Goal: Task Accomplishment & Management: Manage account settings

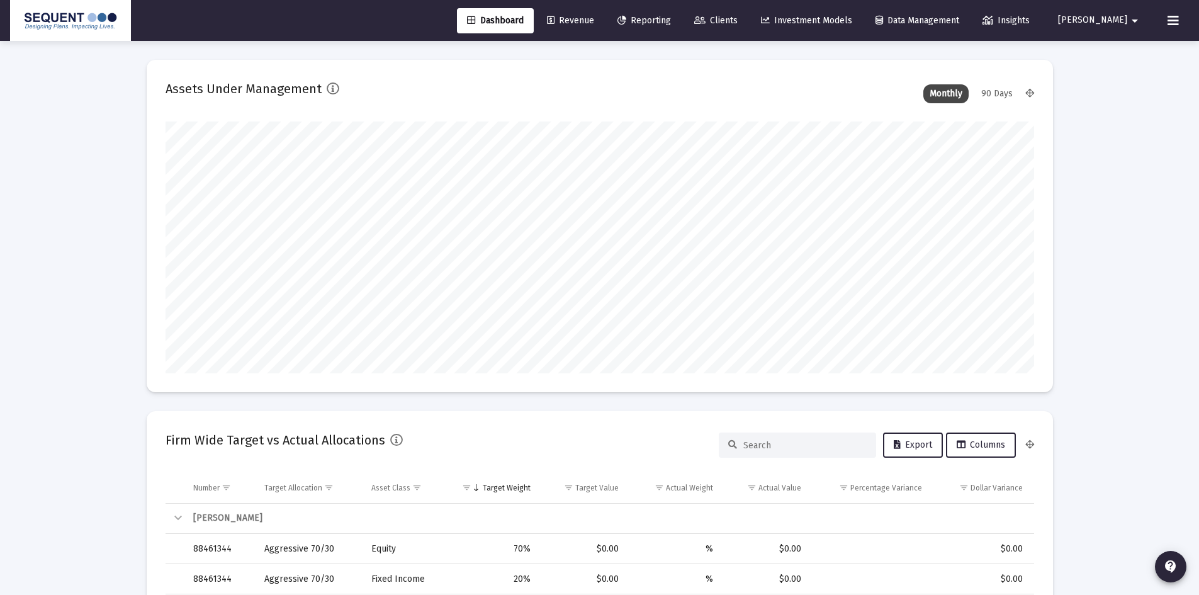
scroll to position [252, 468]
type input "2025-09-05"
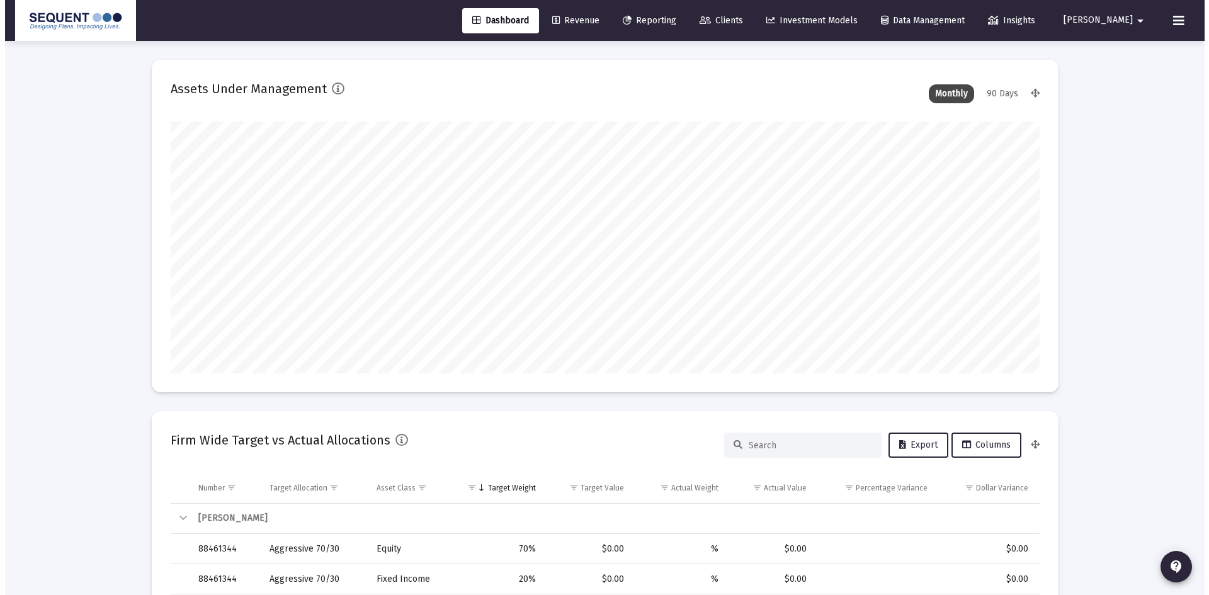
scroll to position [252, 406]
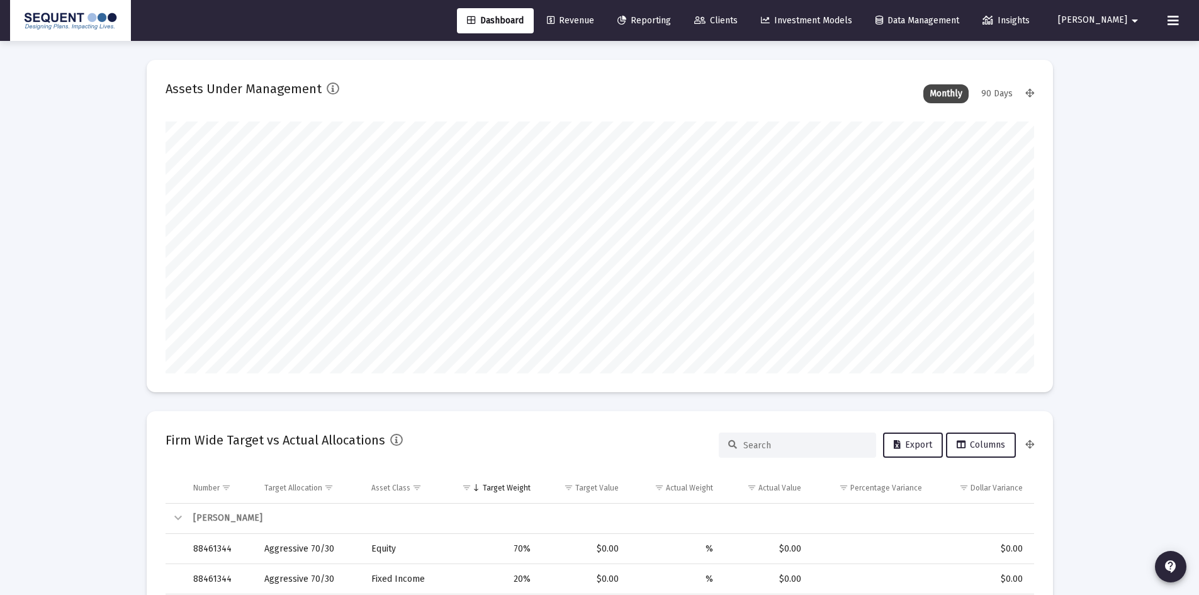
click at [738, 17] on span "Clients" at bounding box center [716, 20] width 43 height 11
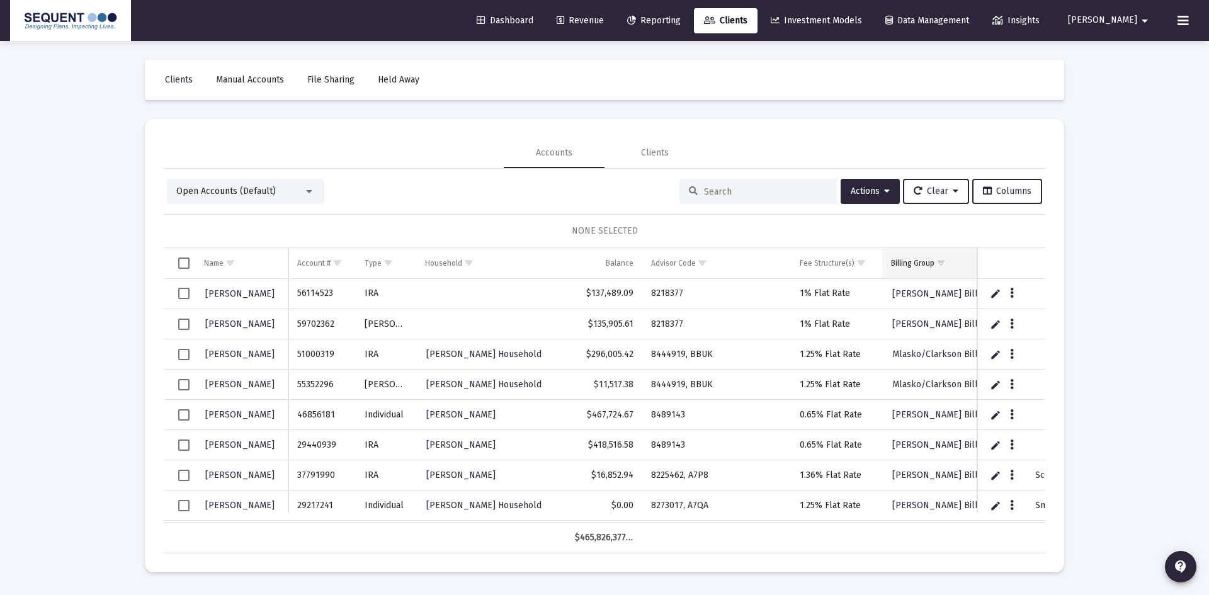
click at [722, 183] on div at bounding box center [757, 191] width 157 height 25
drag, startPoint x: 1193, startPoint y: 171, endPoint x: 1182, endPoint y: 171, distance: 10.7
click at [1193, 171] on div "Loading... Clients Manual Accounts File Sharing Held Away Accounts Clients Open…" at bounding box center [604, 297] width 1209 height 595
click at [1097, 238] on div "Loading... Clients Manual Accounts File Sharing Held Away Accounts Clients Open…" at bounding box center [604, 297] width 1209 height 595
click at [732, 194] on input at bounding box center [765, 191] width 123 height 11
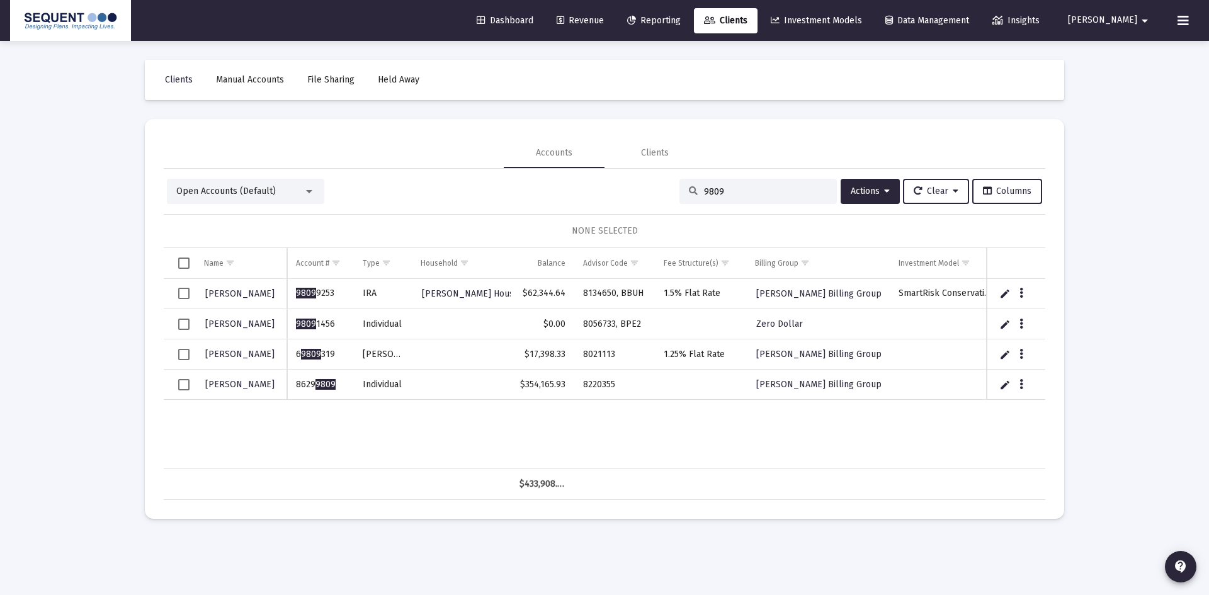
type input "9809"
drag, startPoint x: 299, startPoint y: 388, endPoint x: 291, endPoint y: 389, distance: 8.2
click at [291, 389] on td "8629 9809" at bounding box center [320, 385] width 67 height 30
copy td "8629 9809"
drag, startPoint x: 626, startPoint y: 385, endPoint x: 579, endPoint y: 386, distance: 46.6
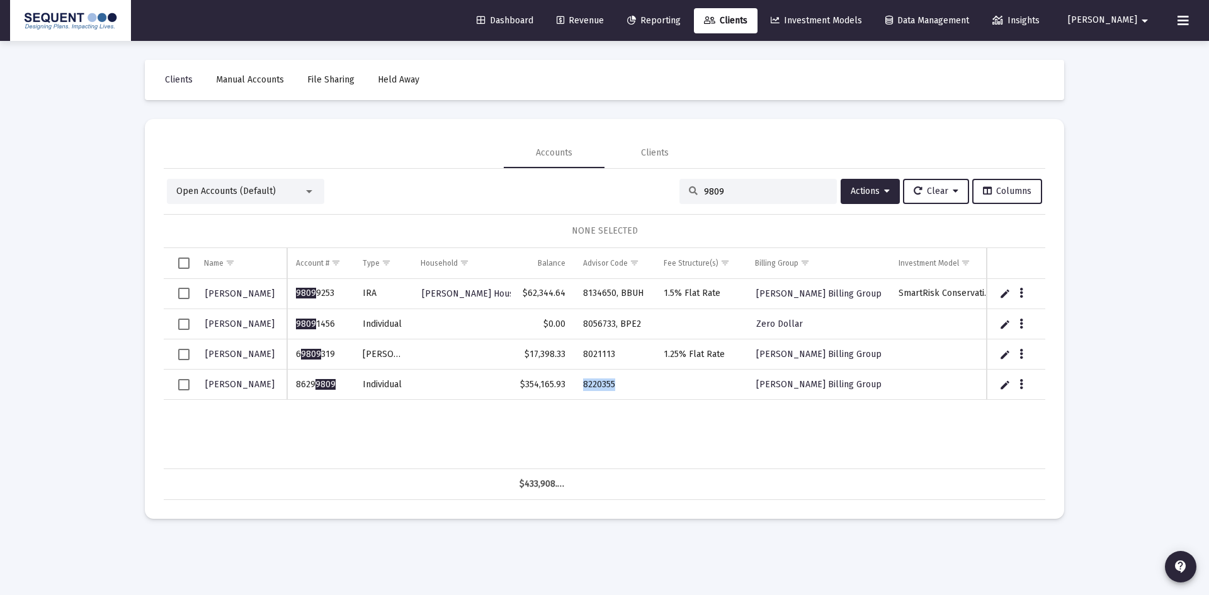
click at [579, 386] on td "8220355" at bounding box center [614, 385] width 81 height 30
copy td "8220355"
drag, startPoint x: 414, startPoint y: 416, endPoint x: 428, endPoint y: 417, distance: 14.0
click at [414, 416] on div "Cannon, Randall 9809 9253 IRA Cannon Household $62,344.64 8134650, BBUH 1.5% Fl…" at bounding box center [611, 374] width 895 height 190
click at [1021, 388] on icon "Data grid" at bounding box center [1021, 384] width 4 height 15
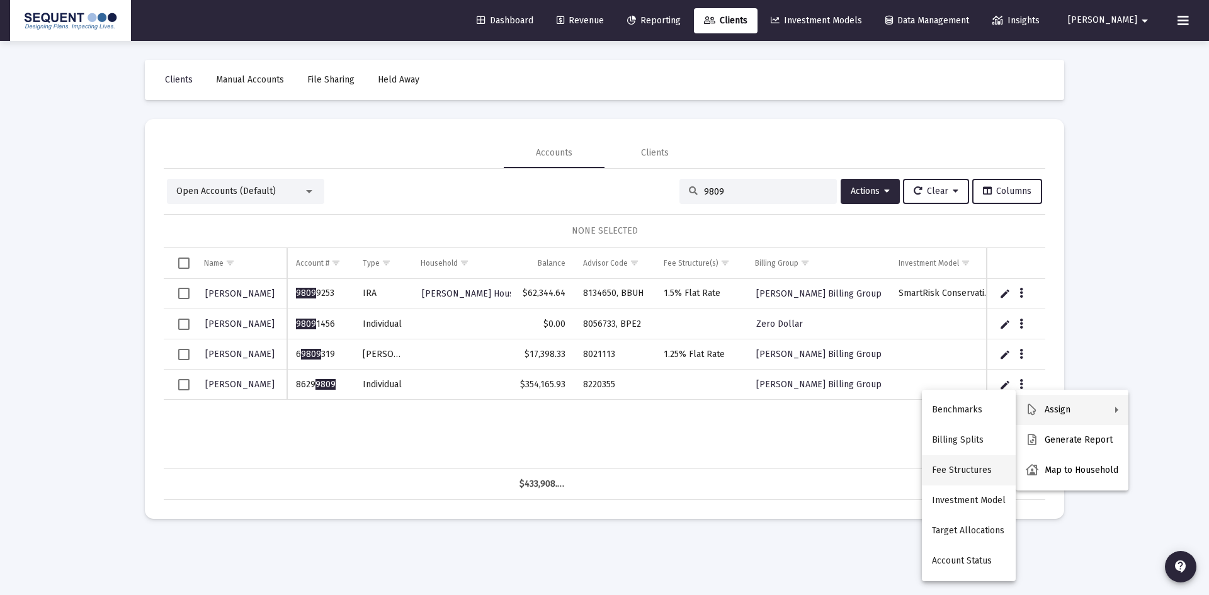
click at [967, 467] on button "Fee Structures" at bounding box center [969, 470] width 94 height 30
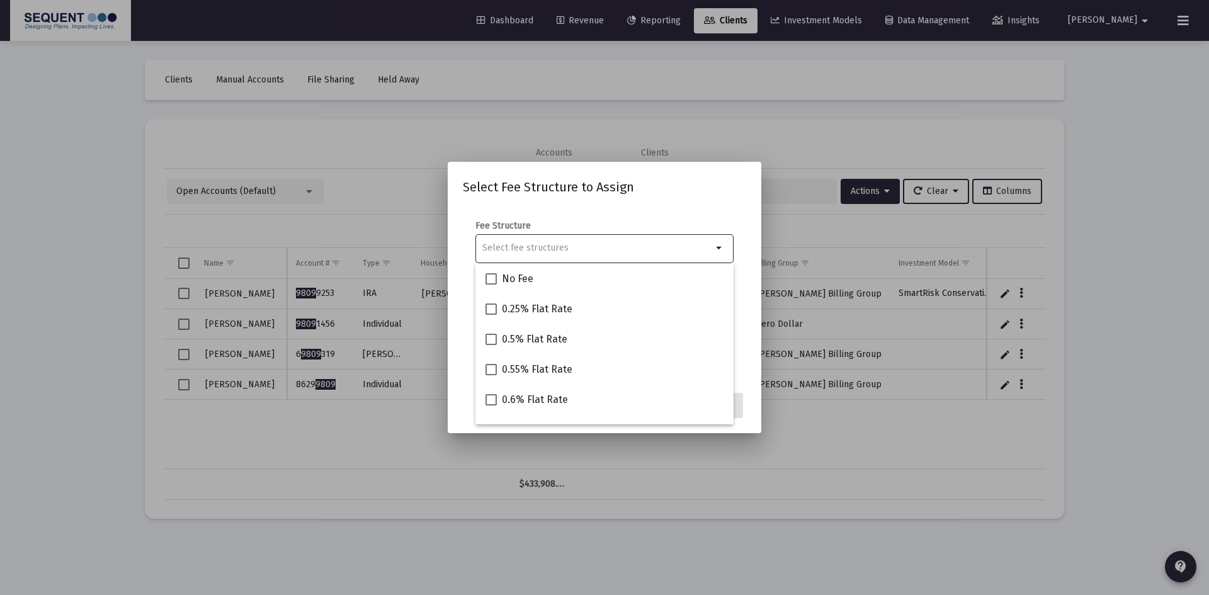
click at [589, 247] on input "Selection" at bounding box center [597, 248] width 230 height 10
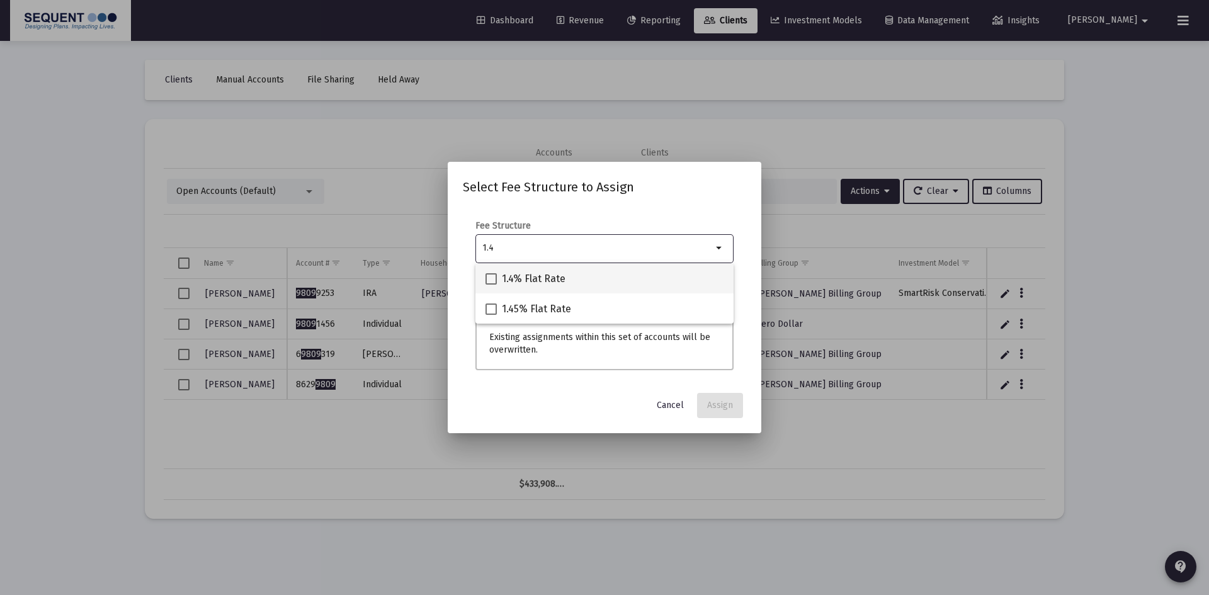
type input "1.4"
click at [519, 284] on span "1.4% Flat Rate" at bounding box center [534, 278] width 64 height 15
click at [491, 285] on input "1.4% Flat Rate" at bounding box center [491, 285] width 1 height 1
checkbox input "true"
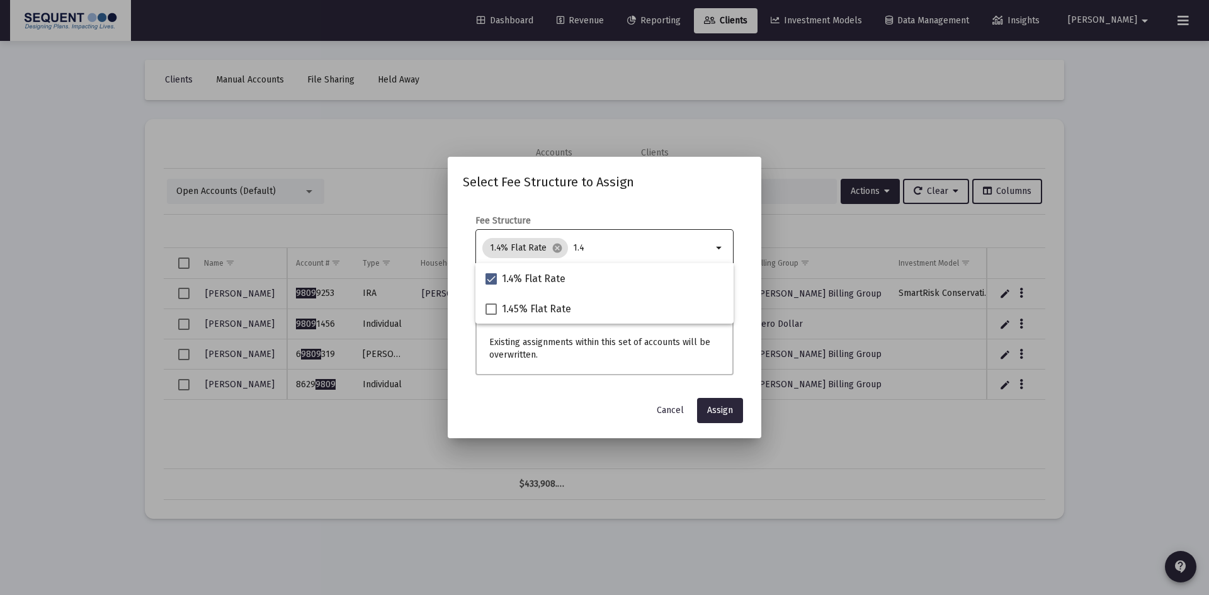
click at [559, 247] on div "1.4% Flat Rate cancel 1.4" at bounding box center [597, 247] width 235 height 25
click at [582, 250] on input "1.4" at bounding box center [642, 248] width 139 height 10
click at [722, 416] on button "Assign" at bounding box center [720, 410] width 46 height 25
click at [591, 249] on input "1.4" at bounding box center [642, 248] width 139 height 10
type input "1"
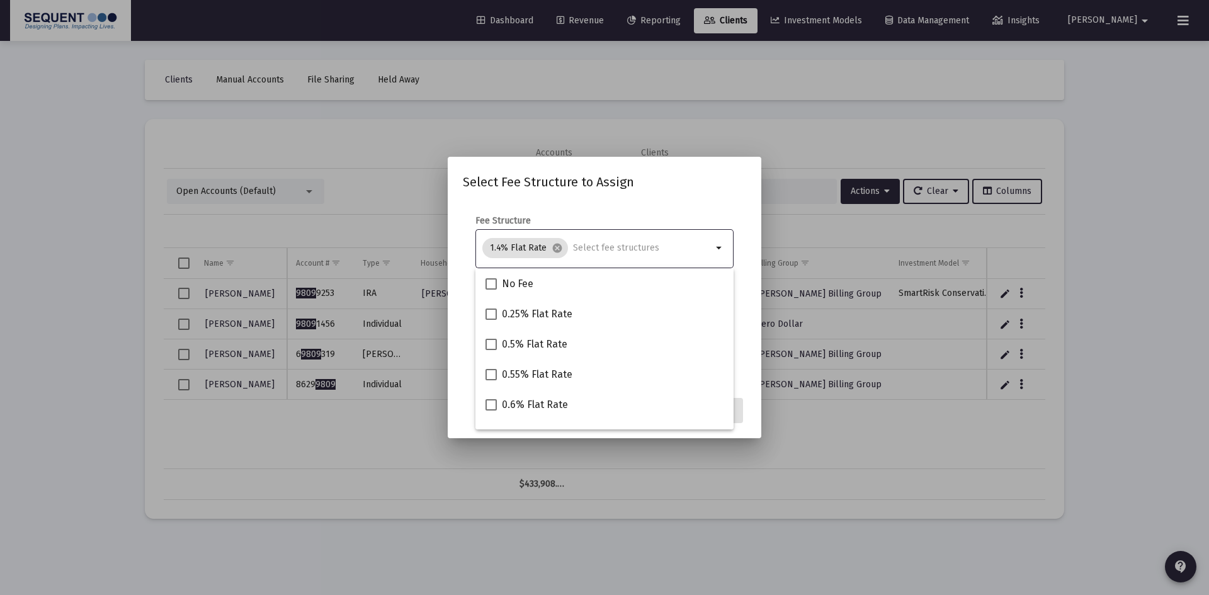
click at [704, 212] on mat-dialog-content "Fee Structure 1.4% Flat Rate cancel arrow_drop_down Notes You are assigning 1 a…" at bounding box center [605, 296] width 314 height 188
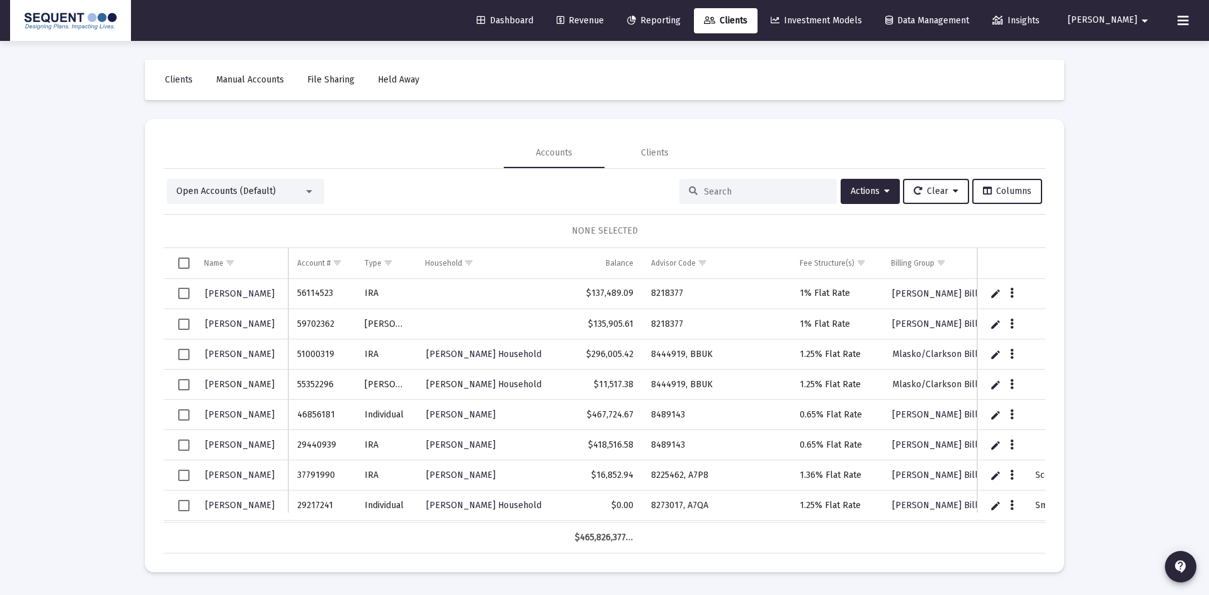
click at [755, 200] on div at bounding box center [757, 191] width 157 height 25
click at [749, 190] on input at bounding box center [765, 191] width 123 height 11
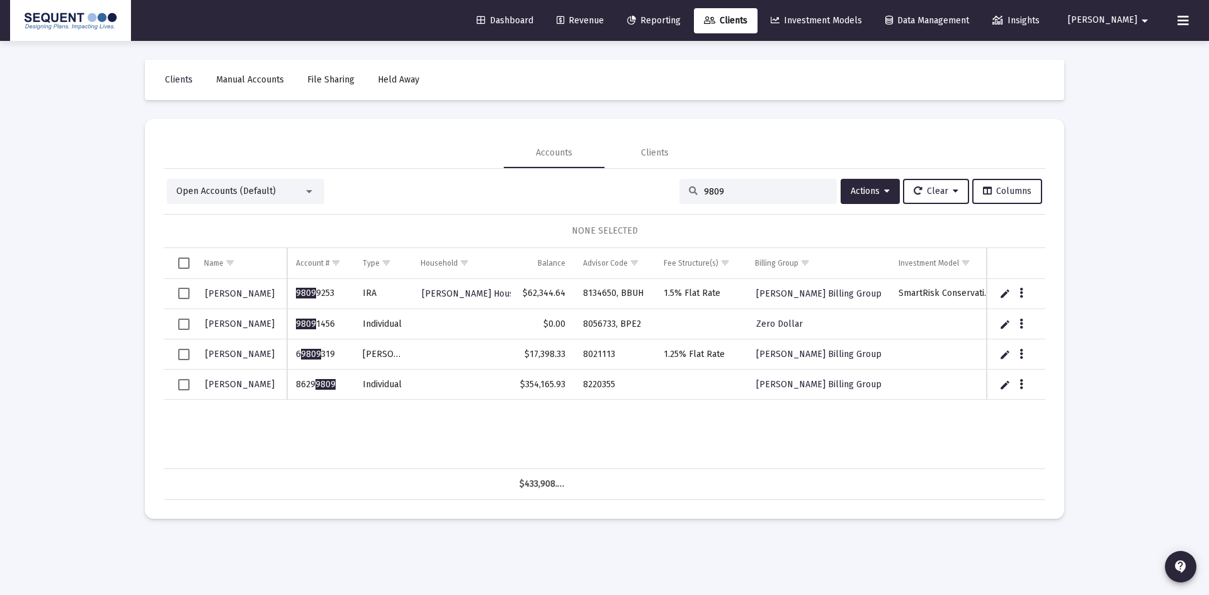
type input "9809"
click at [1018, 385] on button "Data grid" at bounding box center [1021, 383] width 11 height 11
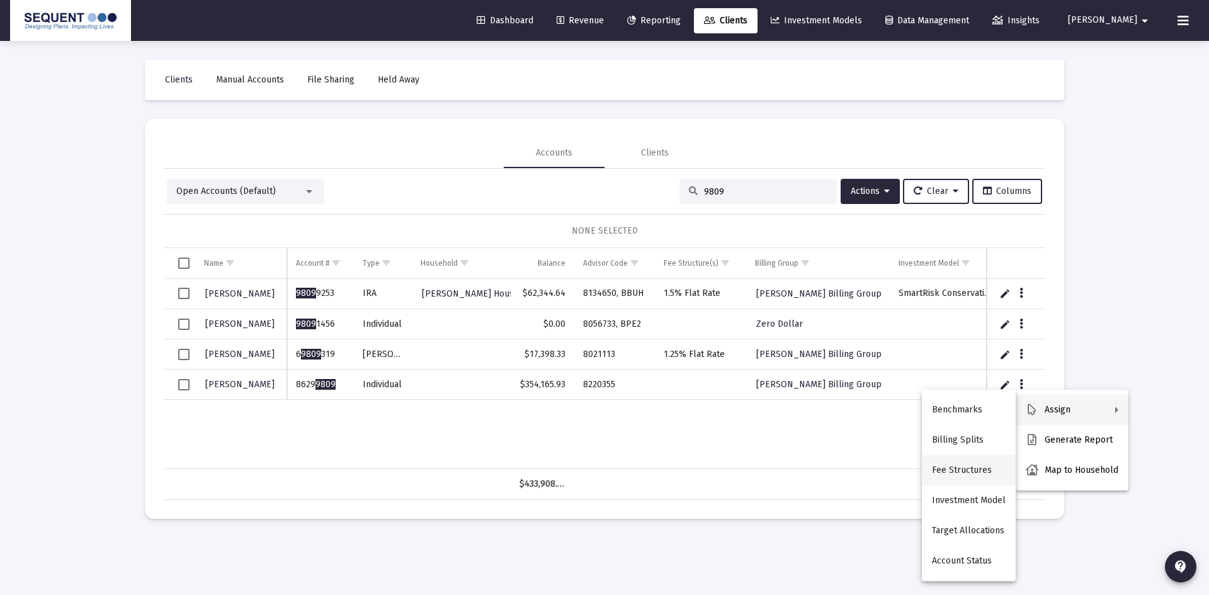
click at [946, 474] on button "Fee Structures" at bounding box center [969, 470] width 94 height 30
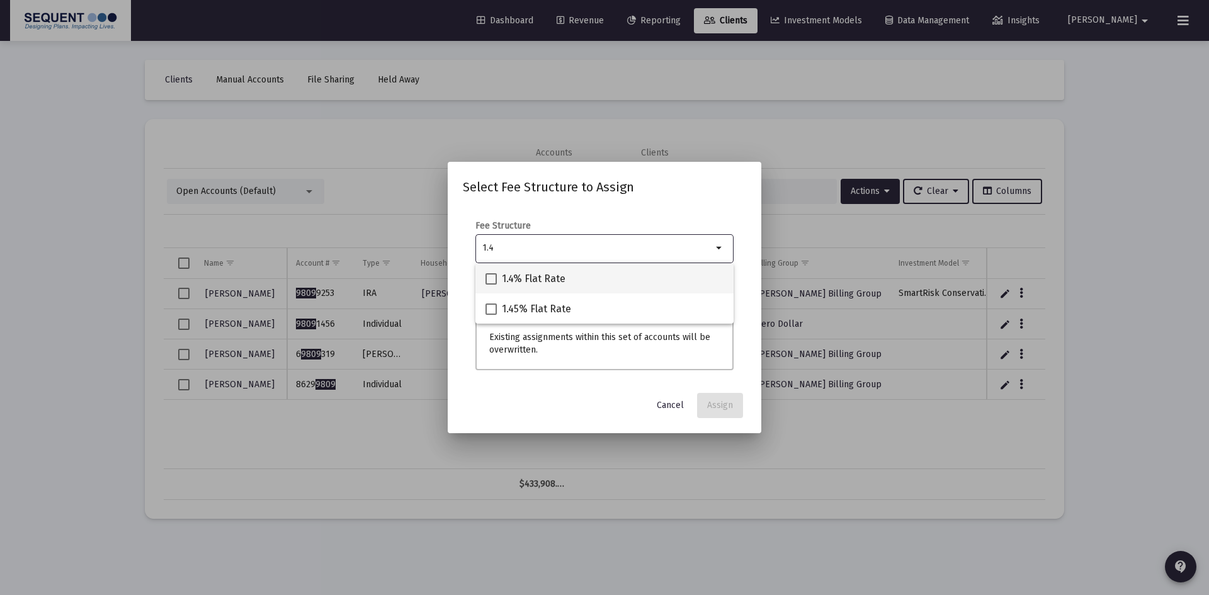
type input "1.4"
click at [553, 276] on span "1.4% Flat Rate" at bounding box center [534, 278] width 64 height 15
click at [491, 285] on input "1.4% Flat Rate" at bounding box center [491, 285] width 1 height 1
checkbox input "true"
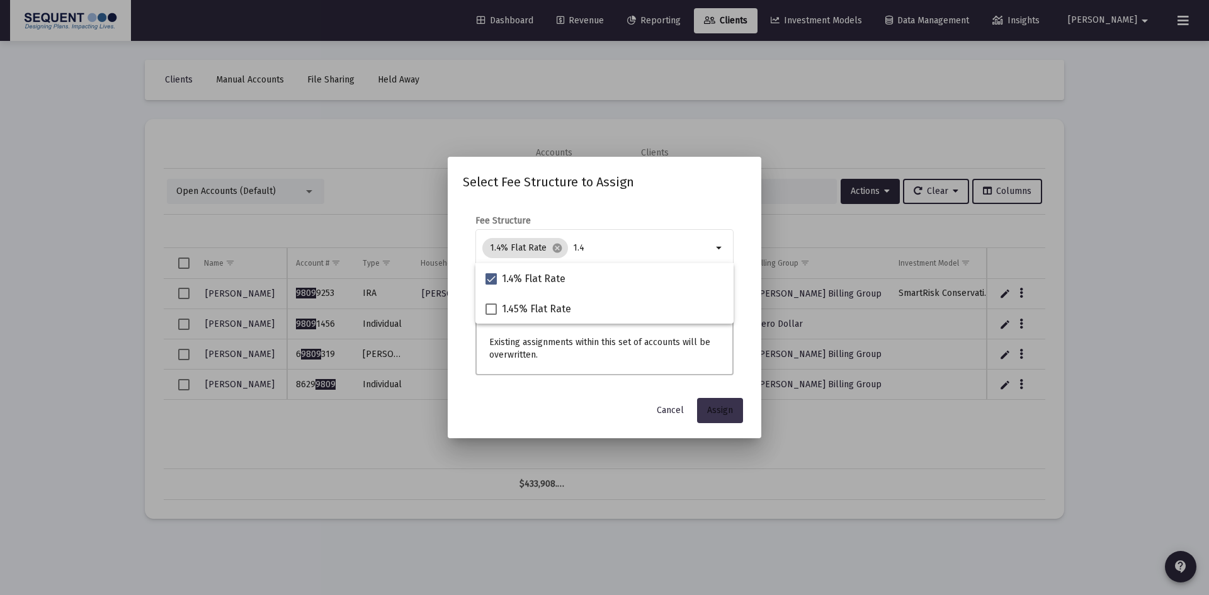
click at [715, 411] on span "Assign" at bounding box center [720, 410] width 26 height 11
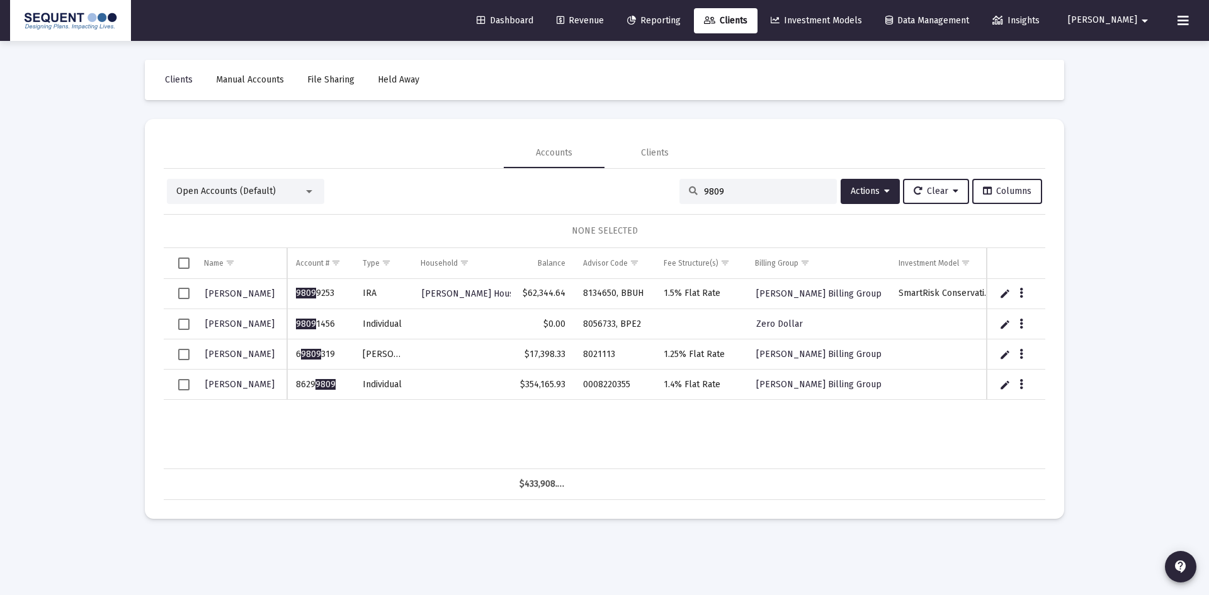
drag, startPoint x: 721, startPoint y: 190, endPoint x: 684, endPoint y: 193, distance: 37.2
click at [684, 193] on div "9809" at bounding box center [757, 191] width 157 height 25
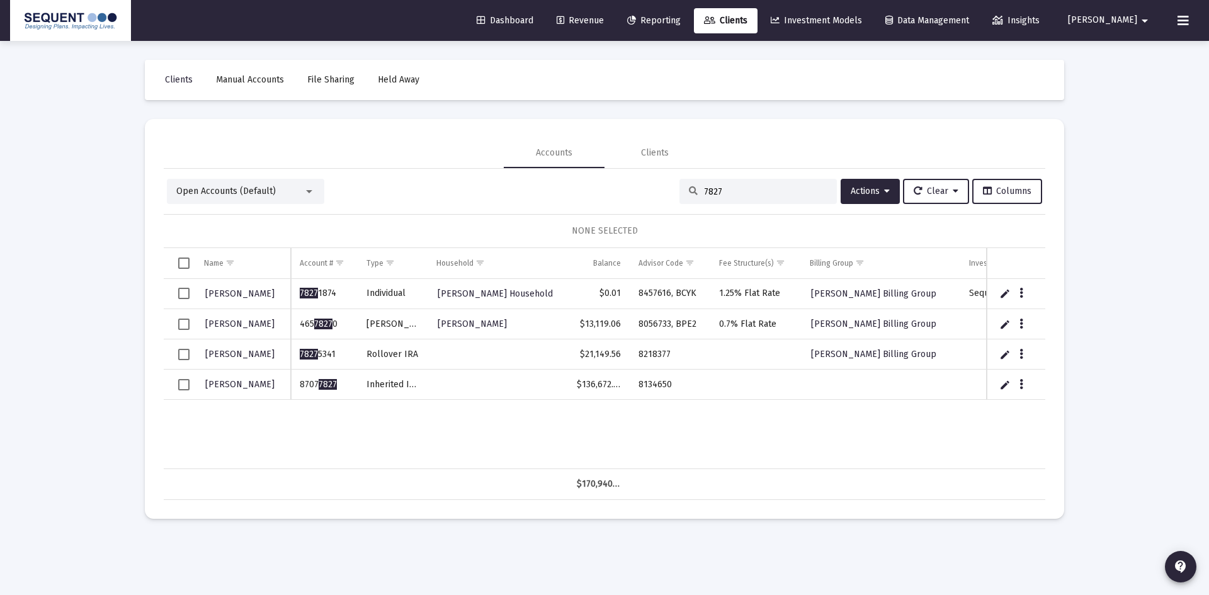
type input "7827"
drag, startPoint x: 337, startPoint y: 384, endPoint x: 301, endPoint y: 392, distance: 36.7
click at [301, 392] on td "8707 7827" at bounding box center [324, 385] width 67 height 30
copy td "8707 7827"
drag, startPoint x: 663, startPoint y: 383, endPoint x: 633, endPoint y: 383, distance: 29.6
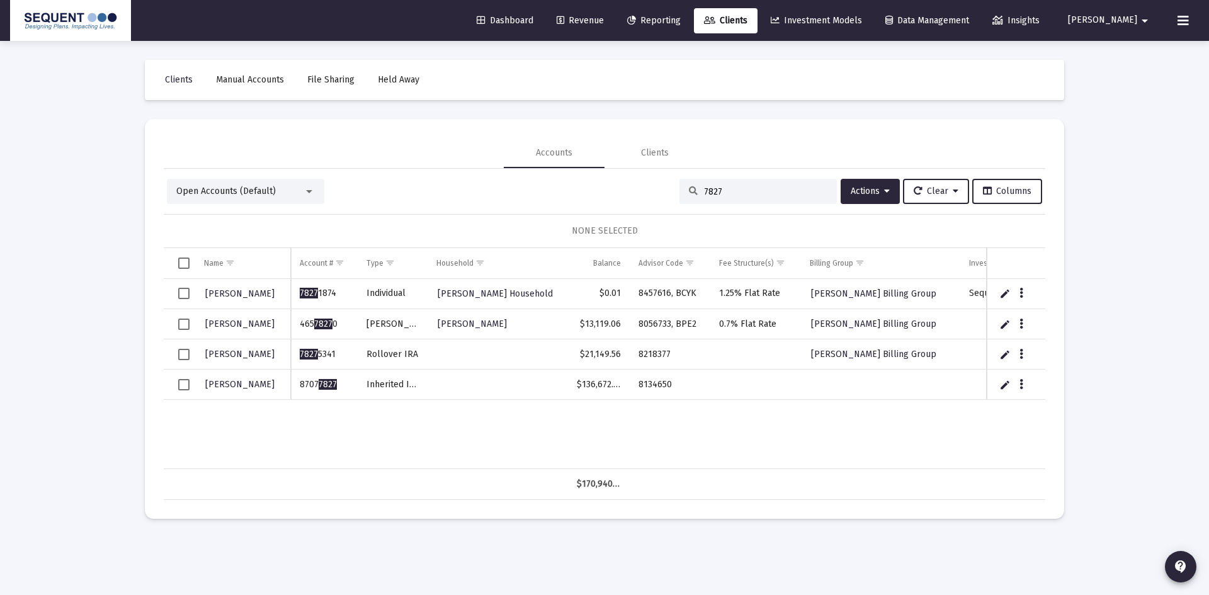
click at [633, 383] on td "8134650" at bounding box center [670, 385] width 81 height 30
copy td "8134650"
click at [1023, 379] on icon "Data grid" at bounding box center [1021, 384] width 4 height 15
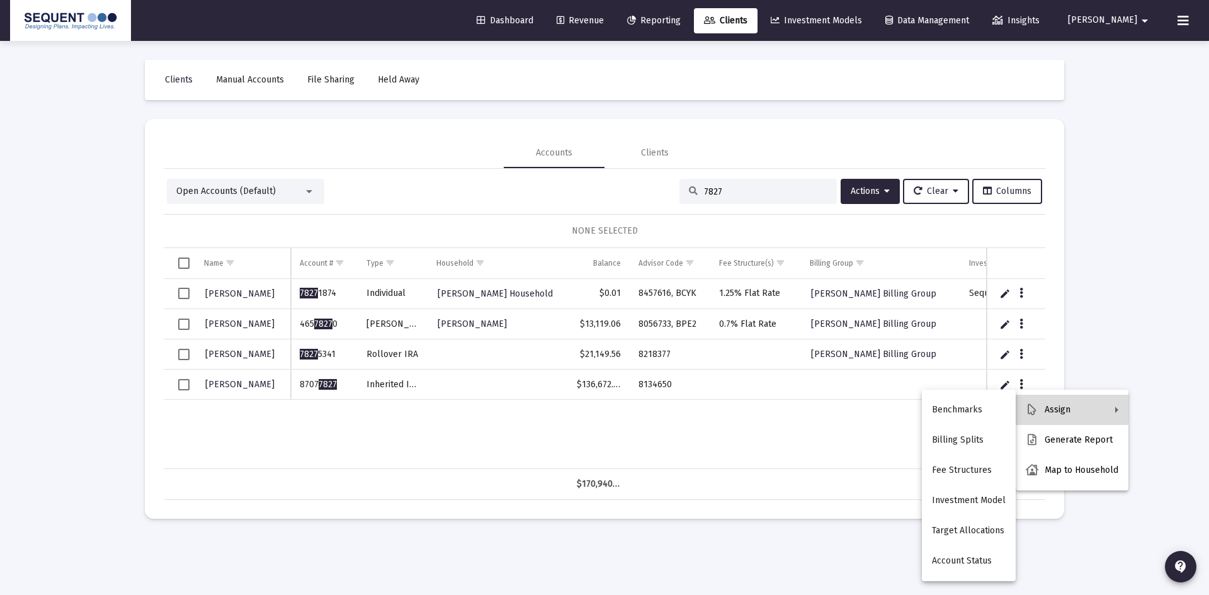
click at [1032, 400] on button "Assign" at bounding box center [1072, 410] width 113 height 30
click at [964, 477] on button "Fee Structures" at bounding box center [969, 470] width 94 height 30
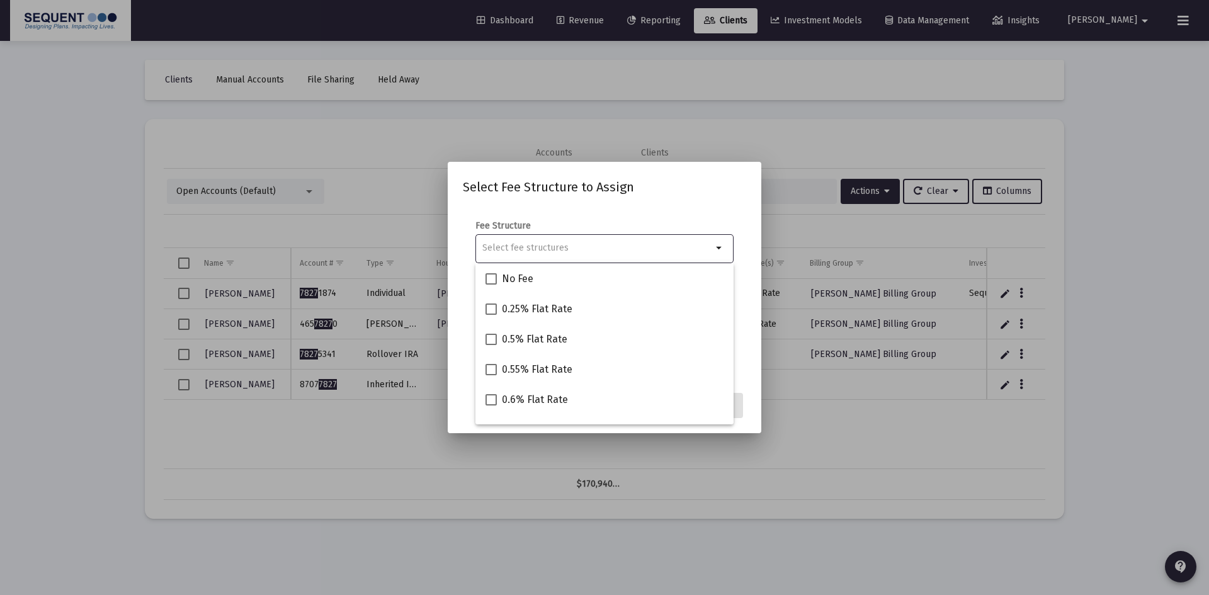
click at [603, 249] on input "Selection" at bounding box center [597, 248] width 230 height 10
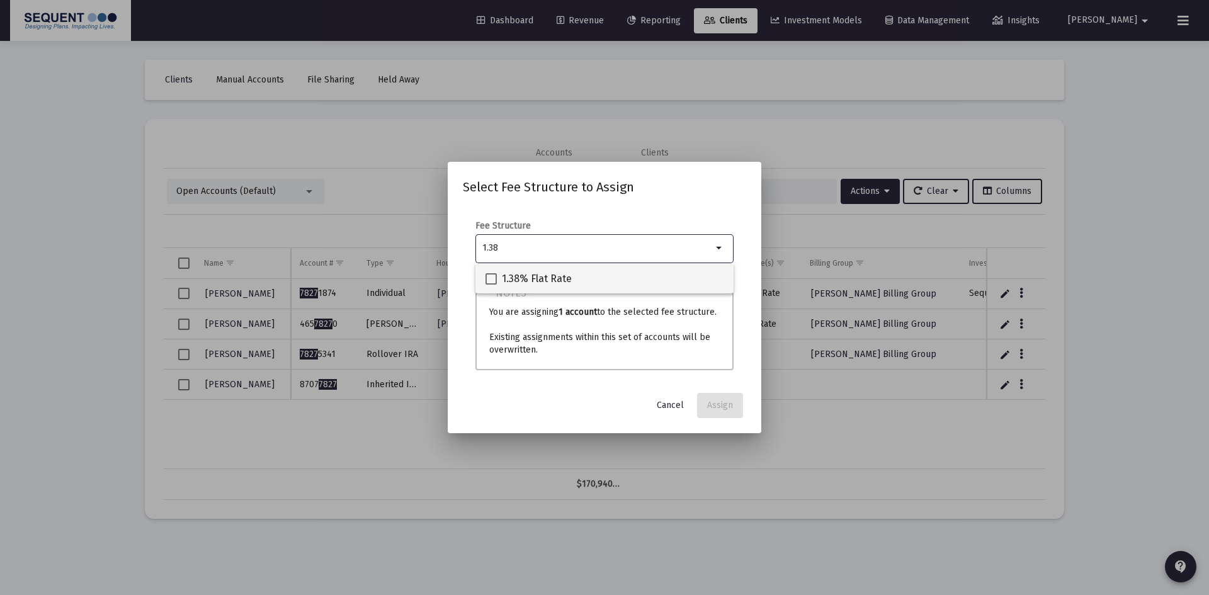
type input "1.38"
click at [555, 280] on span "1.38% Flat Rate" at bounding box center [537, 278] width 70 height 15
click at [491, 285] on input "1.38% Flat Rate" at bounding box center [491, 285] width 1 height 1
checkbox input "true"
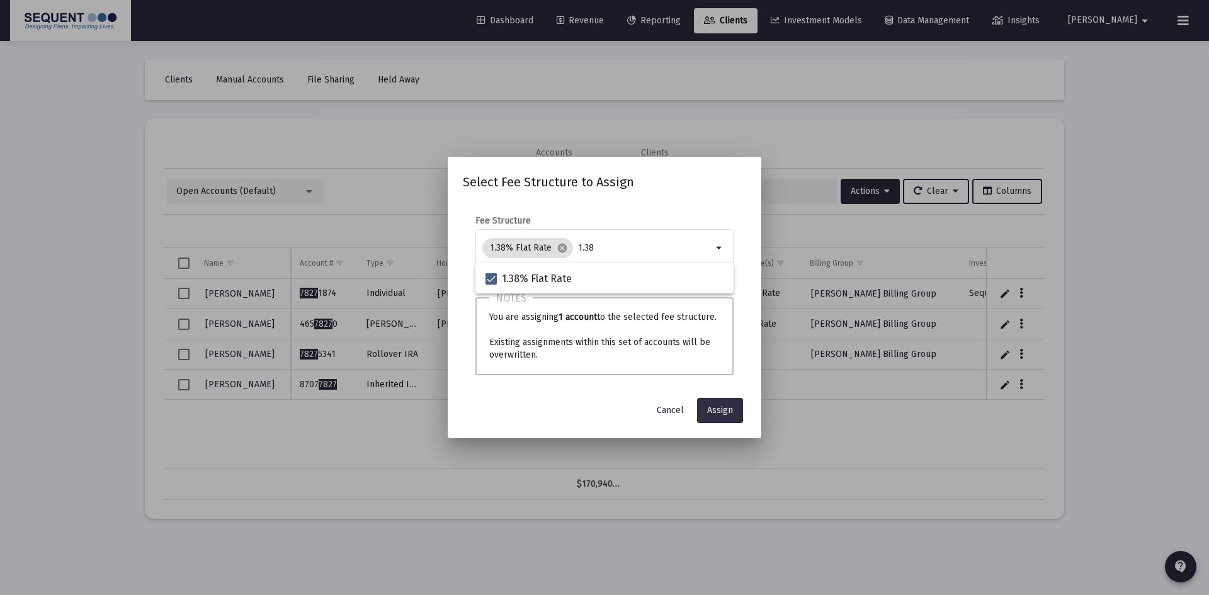
click at [720, 413] on span "Assign" at bounding box center [720, 410] width 26 height 11
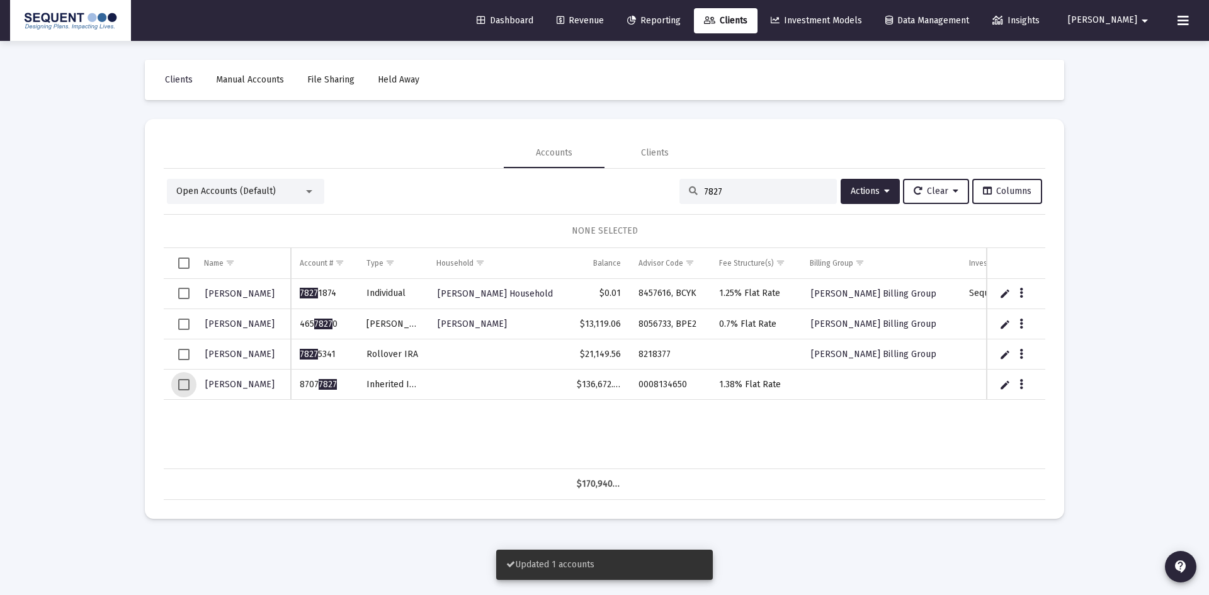
drag, startPoint x: 187, startPoint y: 387, endPoint x: 200, endPoint y: 387, distance: 13.2
click at [186, 387] on span "Select row" at bounding box center [183, 384] width 11 height 11
click at [865, 186] on span "Actions" at bounding box center [870, 191] width 39 height 11
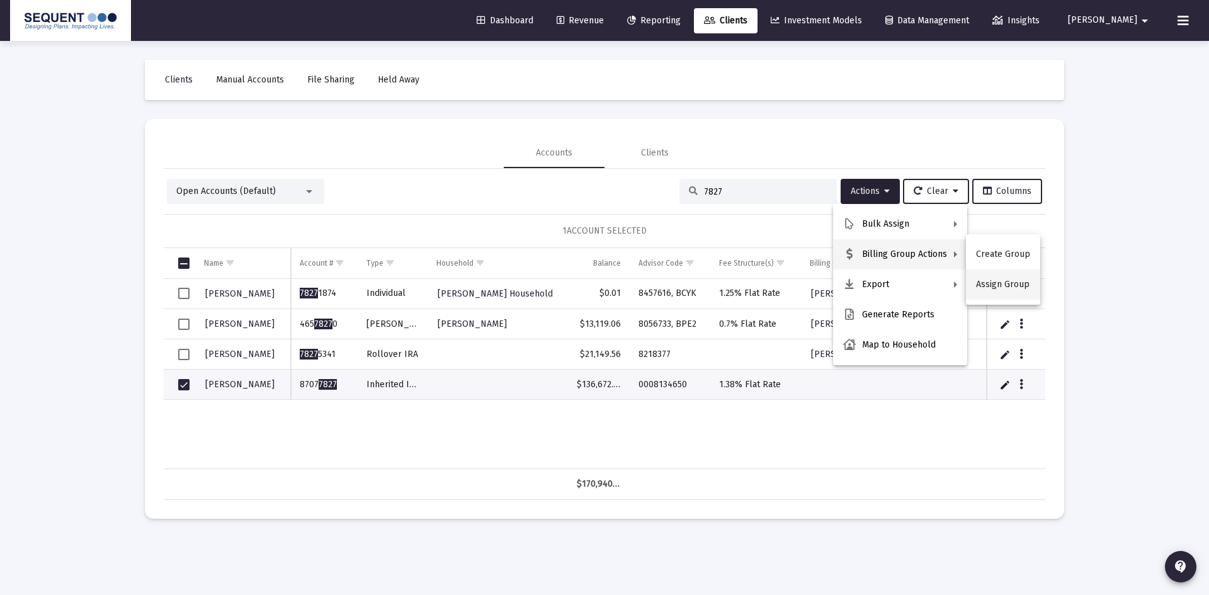
click at [1009, 293] on button "Assign Group" at bounding box center [1003, 284] width 74 height 30
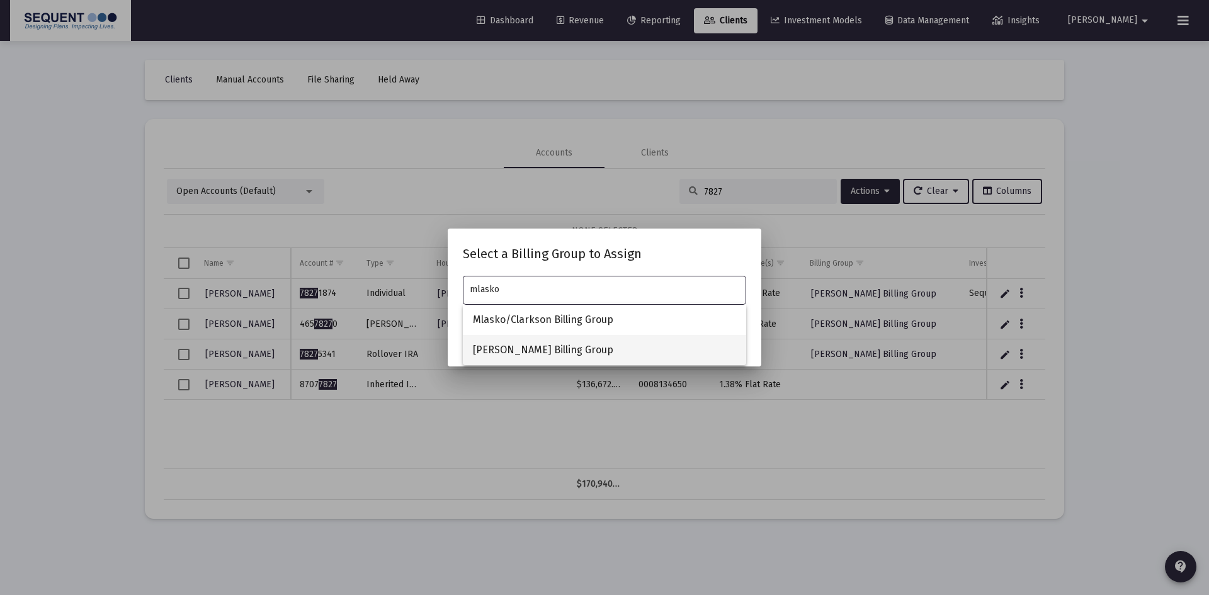
click at [557, 353] on span "[PERSON_NAME] Billing Group" at bounding box center [604, 350] width 263 height 30
type input "[PERSON_NAME] Billing Group"
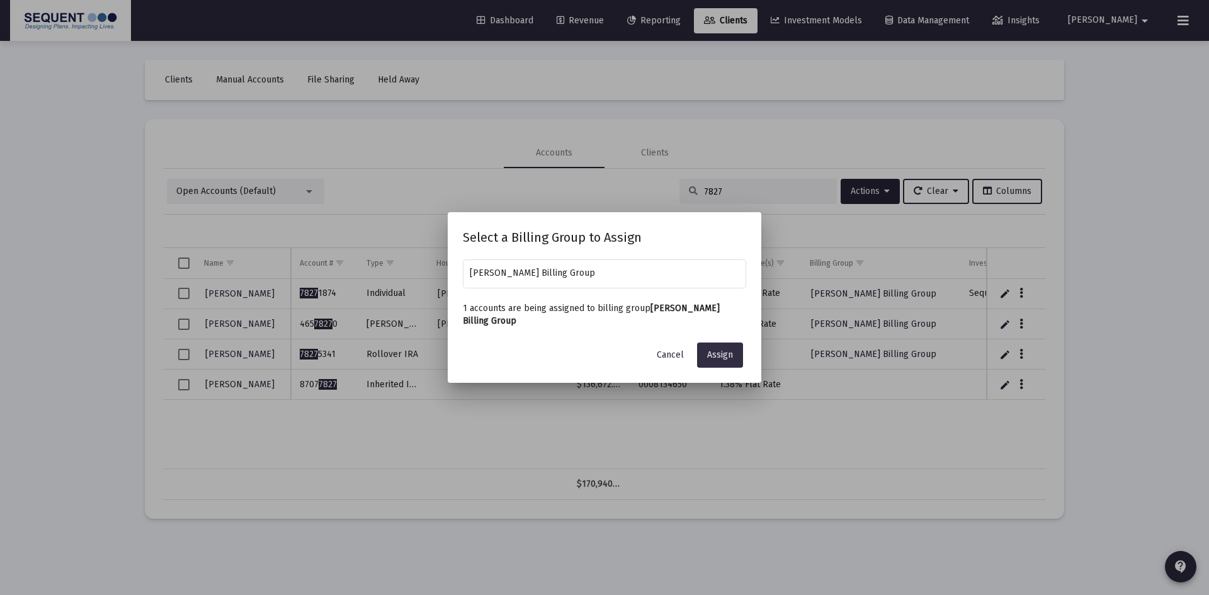
click at [720, 360] on button "Assign" at bounding box center [720, 355] width 46 height 25
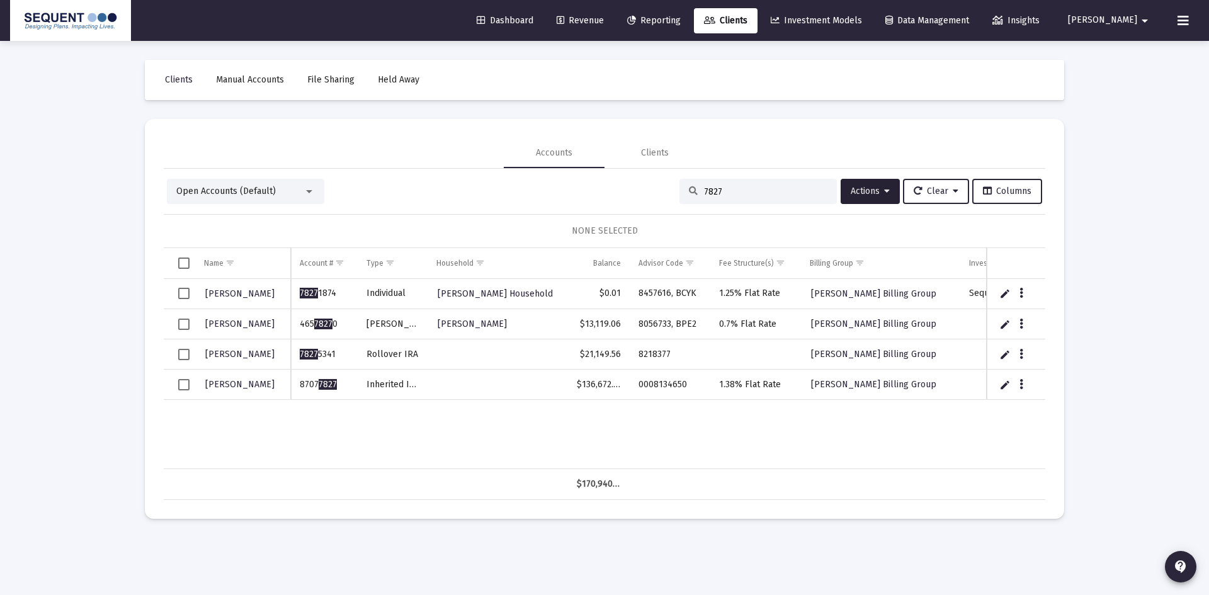
click at [732, 189] on input "7827" at bounding box center [765, 191] width 123 height 11
click at [679, 187] on div "7827" at bounding box center [757, 191] width 157 height 25
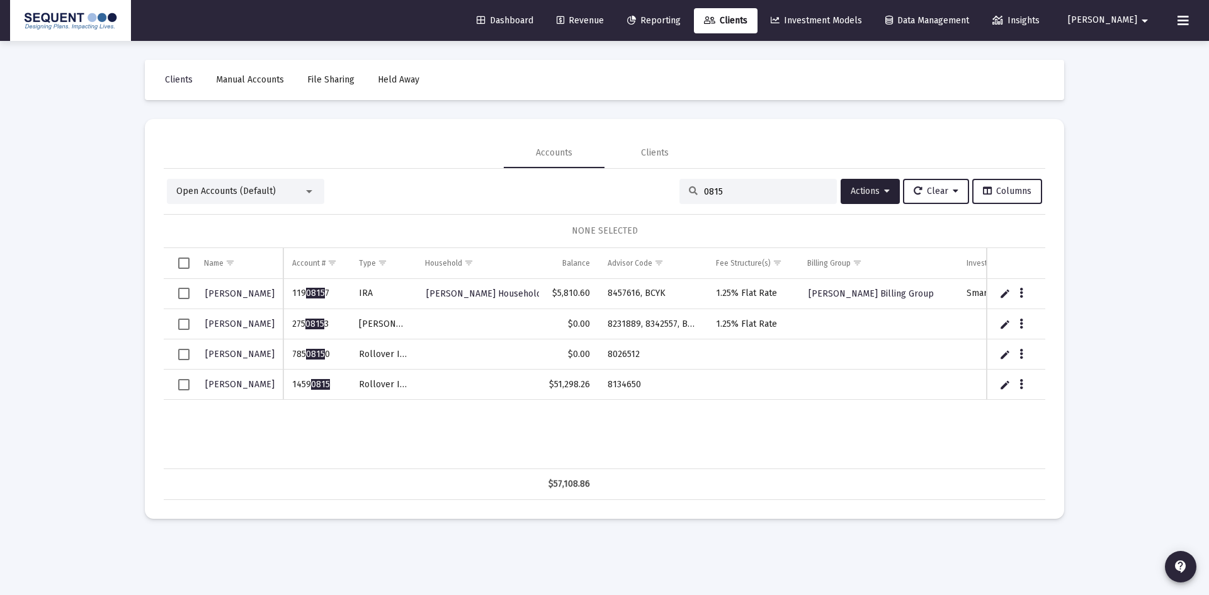
type input "0815"
click at [606, 388] on td "8134650" at bounding box center [653, 385] width 109 height 30
copy td "8134650"
drag, startPoint x: 326, startPoint y: 383, endPoint x: 290, endPoint y: 387, distance: 36.7
click at [290, 387] on td "1459 0815" at bounding box center [316, 385] width 67 height 30
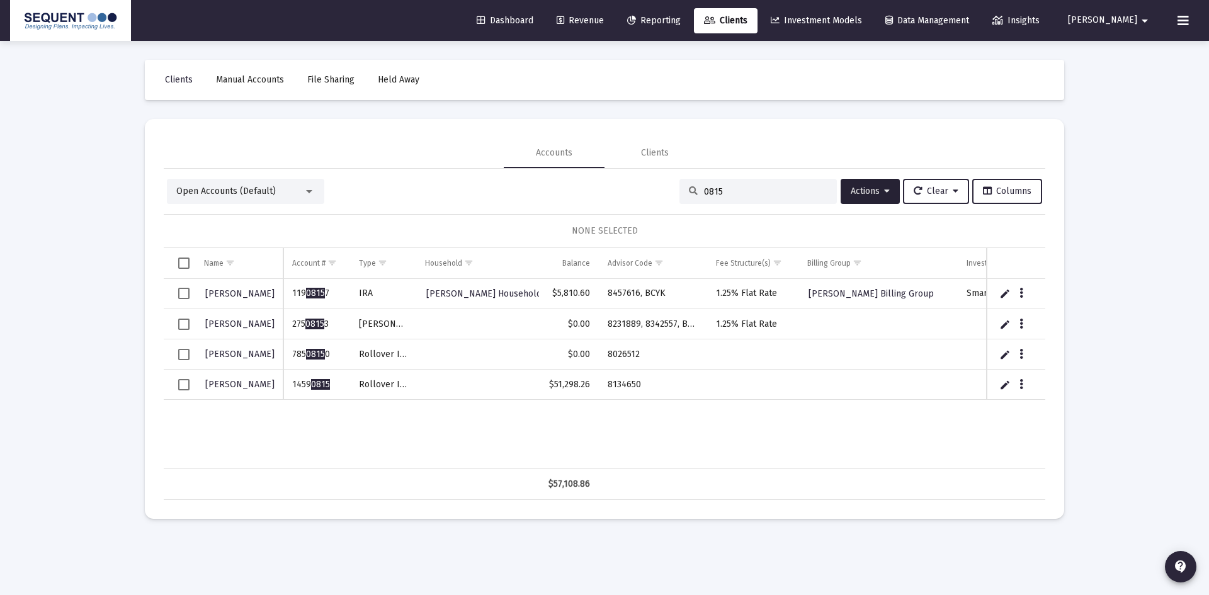
click at [322, 394] on td "1459 0815" at bounding box center [316, 385] width 67 height 30
drag, startPoint x: 337, startPoint y: 387, endPoint x: 291, endPoint y: 390, distance: 46.7
click at [291, 390] on td "1459 0815" at bounding box center [316, 385] width 67 height 30
copy td "1459 0815"
click at [470, 382] on td "Data grid" at bounding box center [477, 385] width 123 height 30
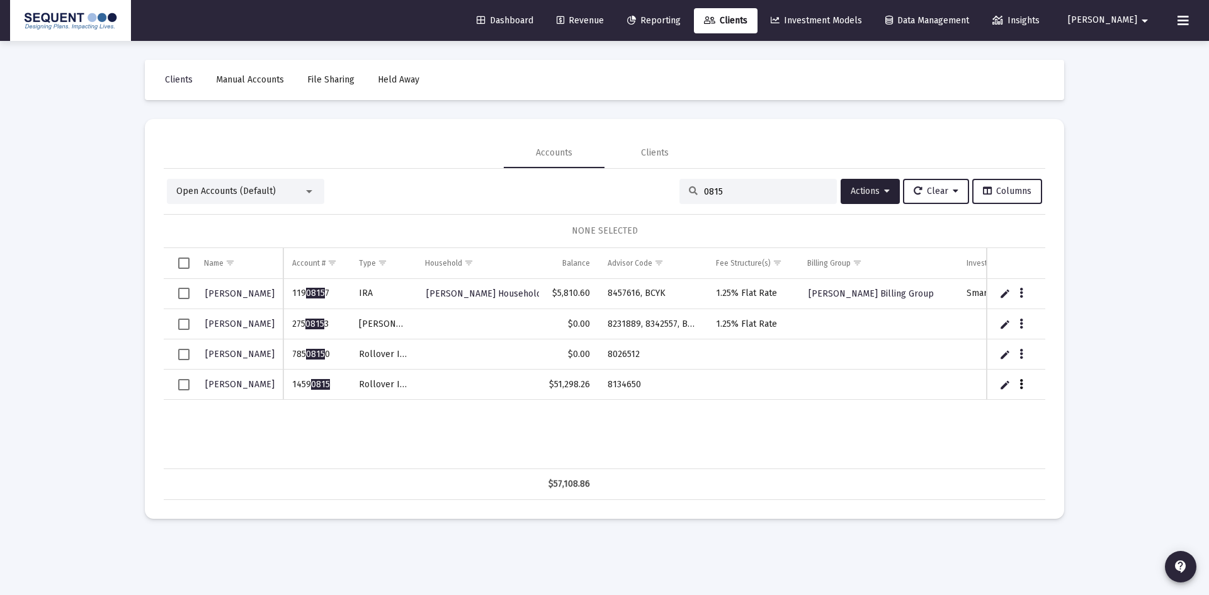
click at [1018, 385] on button "Data grid" at bounding box center [1021, 383] width 11 height 11
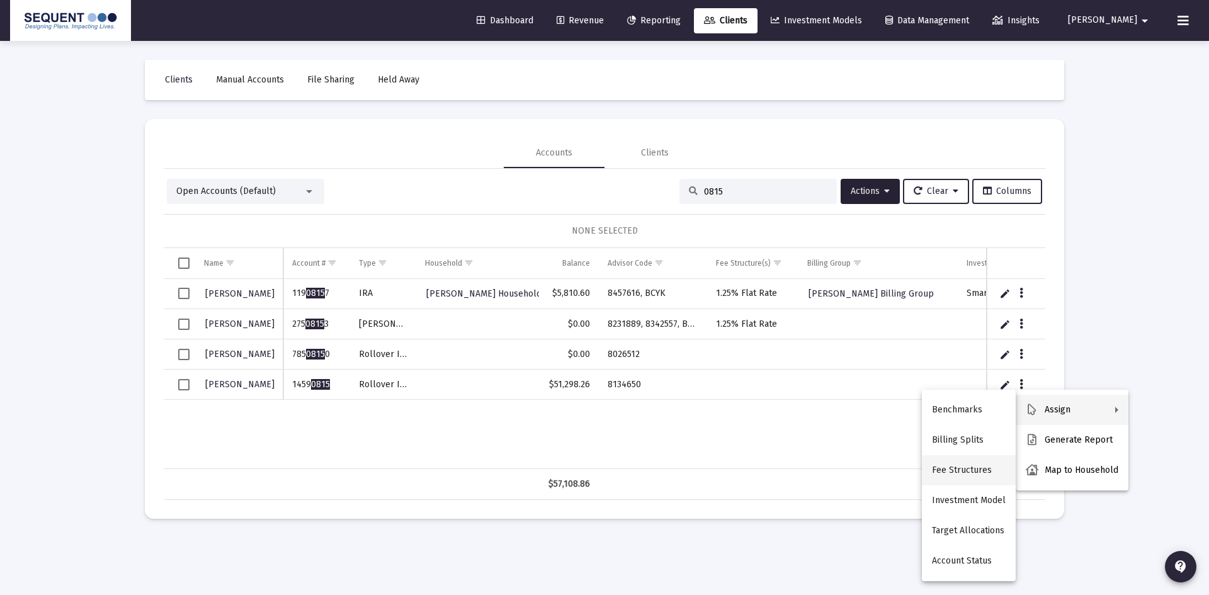
click at [965, 462] on button "Fee Structures" at bounding box center [969, 470] width 94 height 30
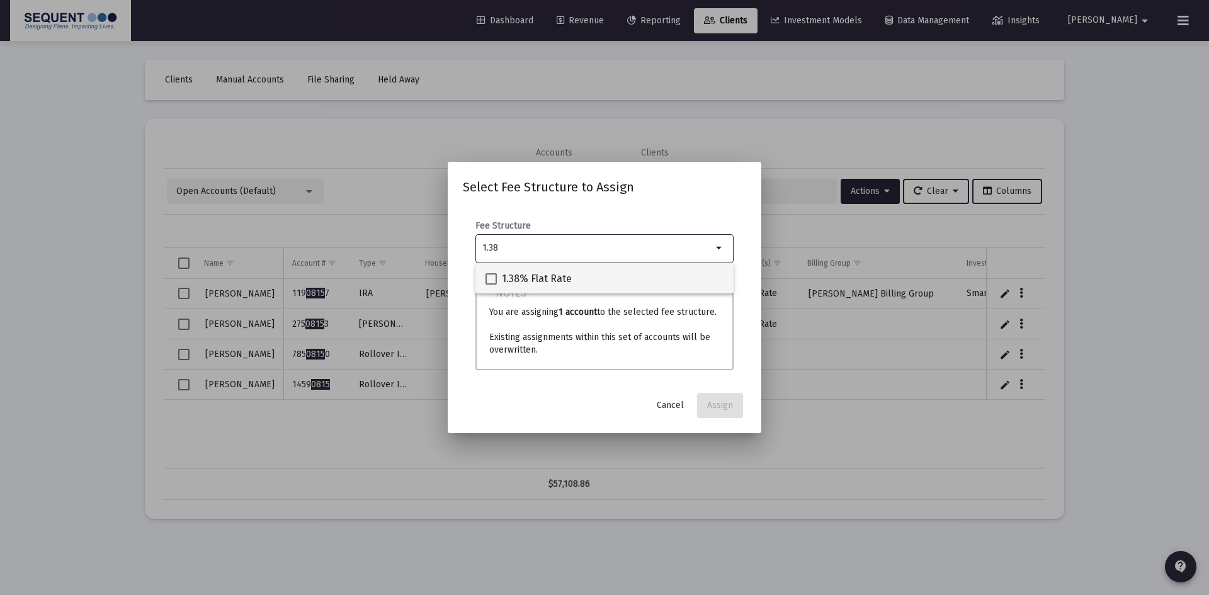
type input "1.38"
click at [533, 276] on span "1.38% Flat Rate" at bounding box center [537, 278] width 70 height 15
click at [491, 285] on input "1.38% Flat Rate" at bounding box center [491, 285] width 1 height 1
checkbox input "true"
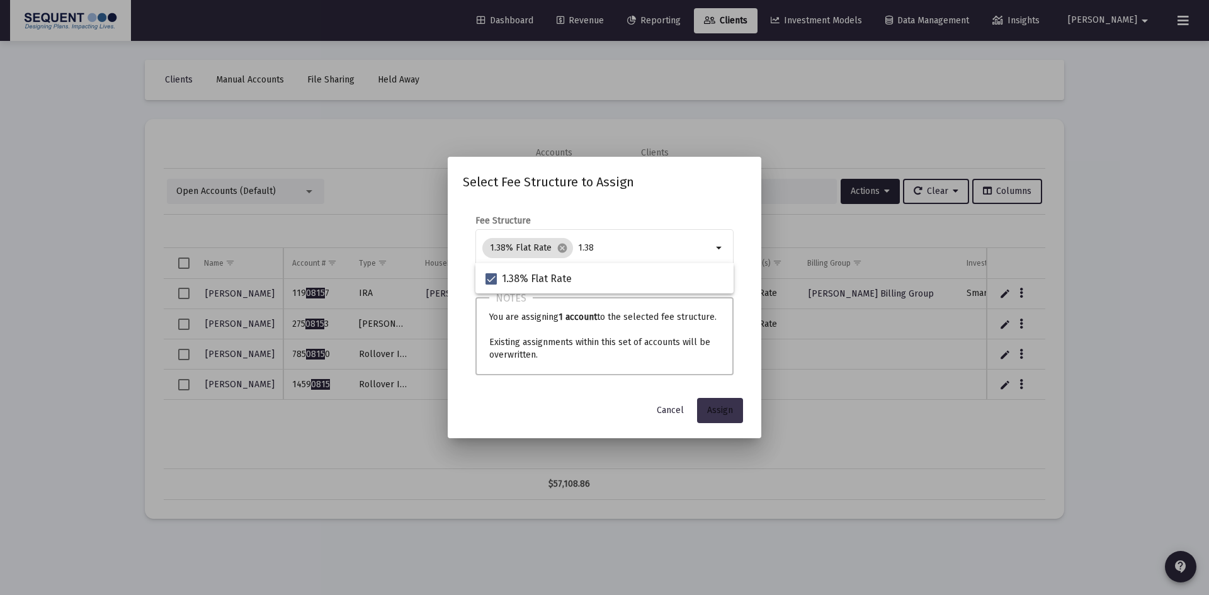
click at [713, 414] on span "Assign" at bounding box center [720, 410] width 26 height 11
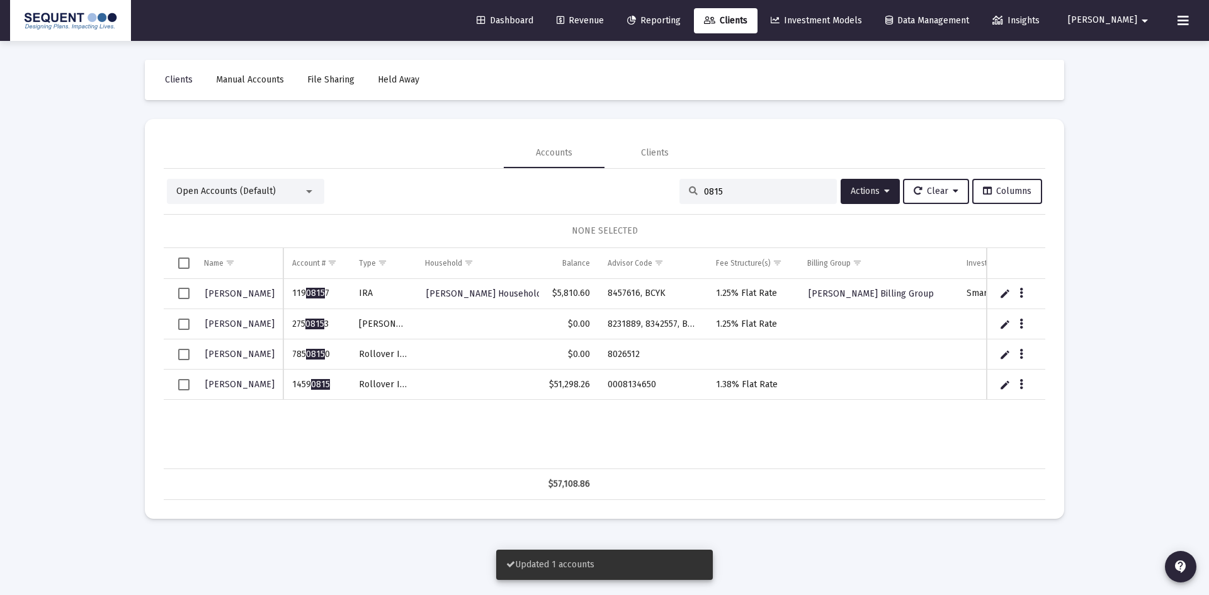
drag, startPoint x: 183, startPoint y: 384, endPoint x: 237, endPoint y: 382, distance: 54.8
click at [183, 384] on span "Select row" at bounding box center [183, 384] width 11 height 11
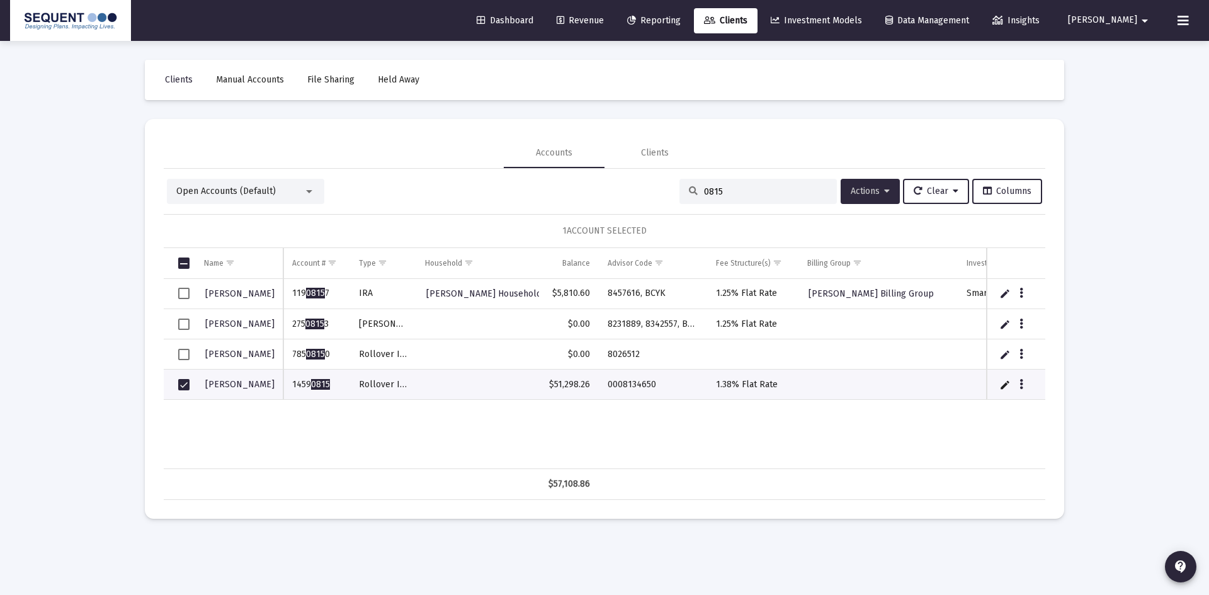
click at [861, 193] on span "Actions" at bounding box center [870, 191] width 39 height 11
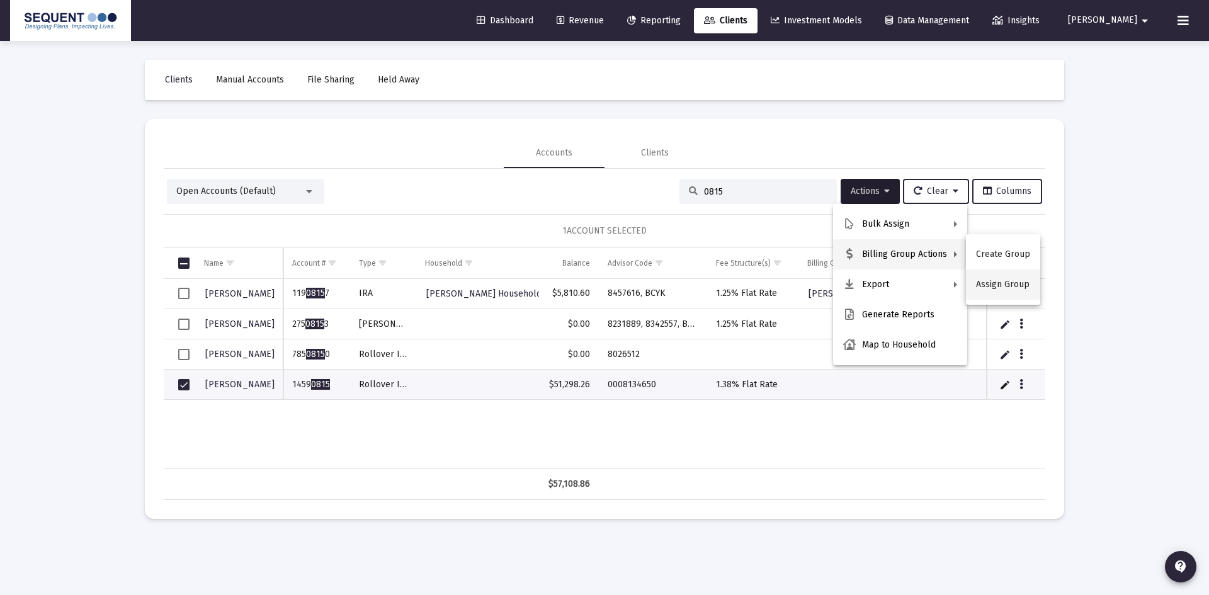
click at [996, 285] on button "Assign Group" at bounding box center [1003, 284] width 74 height 30
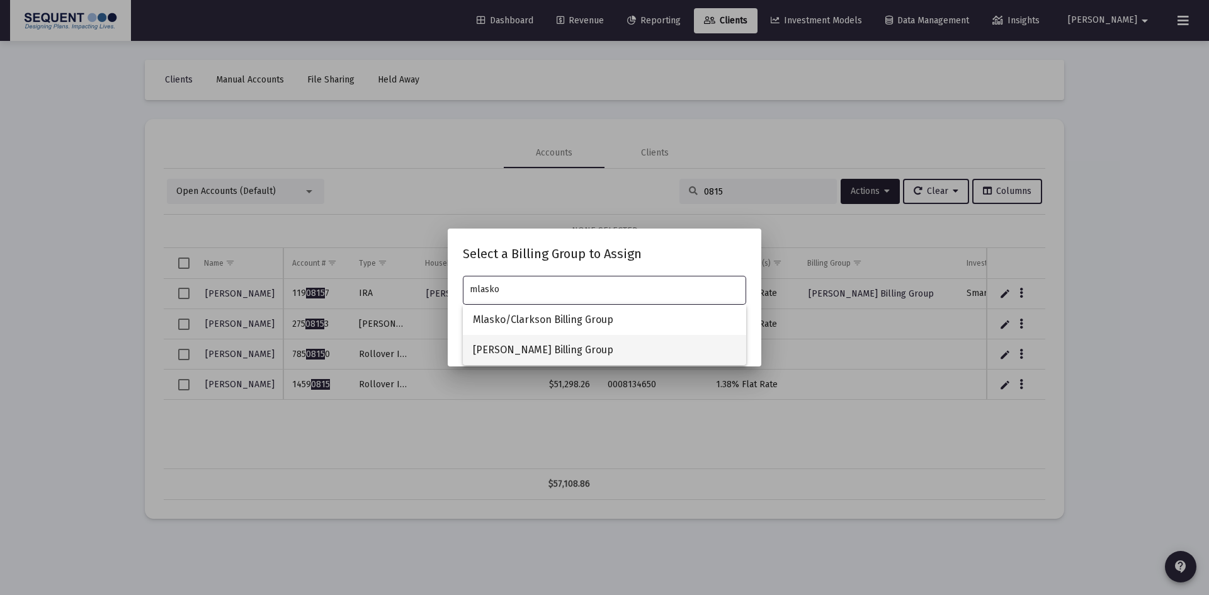
click at [552, 346] on span "[PERSON_NAME] Billing Group" at bounding box center [604, 350] width 263 height 30
type input "[PERSON_NAME] Billing Group"
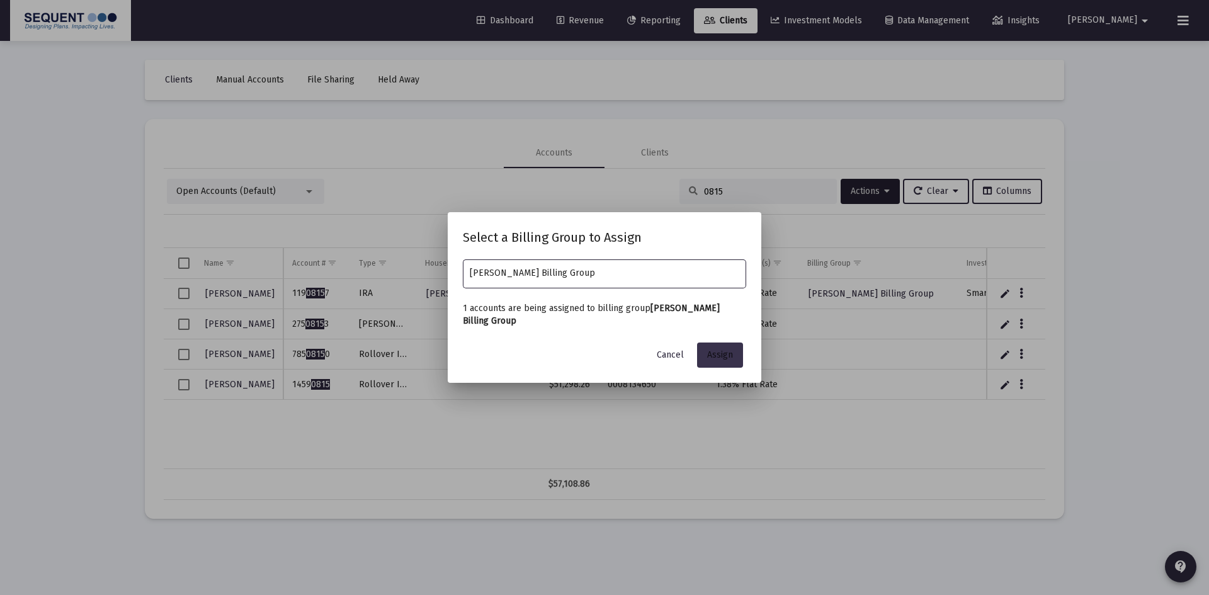
click at [718, 357] on span "Assign" at bounding box center [720, 354] width 26 height 11
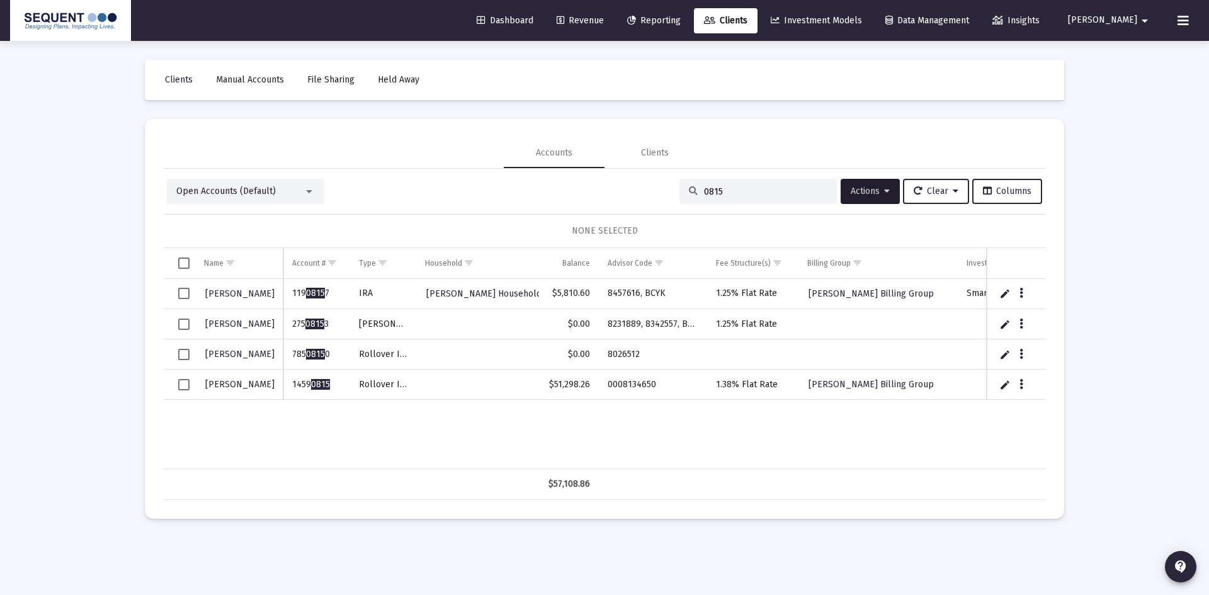
drag, startPoint x: 731, startPoint y: 196, endPoint x: 668, endPoint y: 198, distance: 63.0
click at [668, 198] on div "Open Accounts (Default) 0815 Actions Clear Columns" at bounding box center [604, 191] width 875 height 25
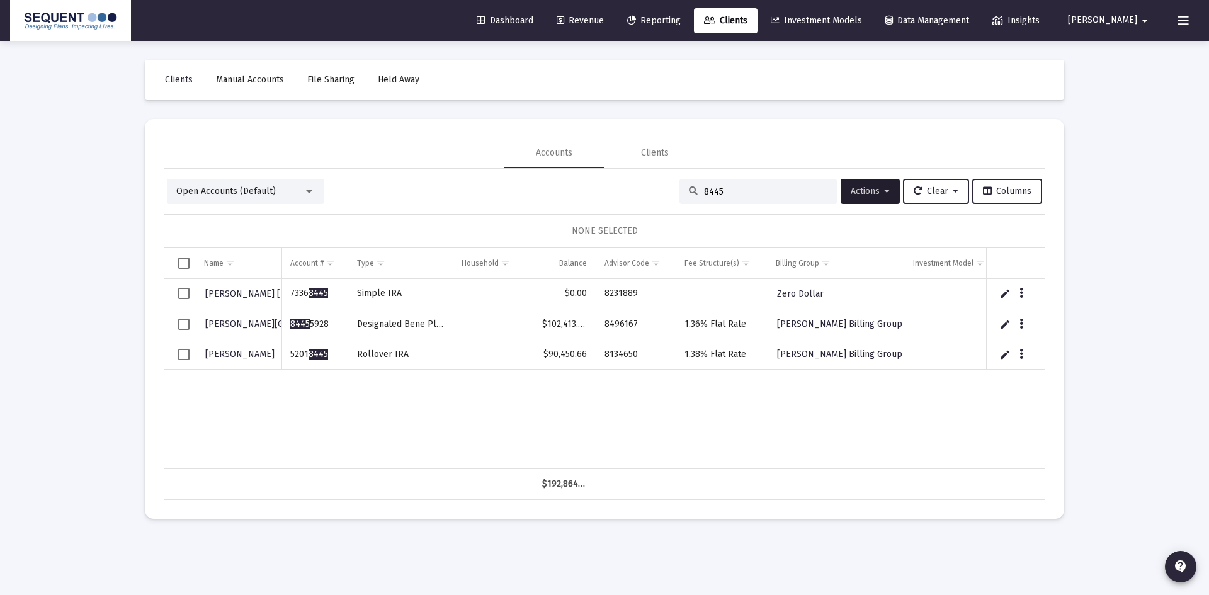
drag, startPoint x: 332, startPoint y: 356, endPoint x: 288, endPoint y: 359, distance: 43.5
click at [288, 359] on td "5201 8445" at bounding box center [314, 354] width 67 height 30
copy td "5201 8445"
drag, startPoint x: 640, startPoint y: 353, endPoint x: 605, endPoint y: 359, distance: 35.1
click at [605, 359] on td "8134650" at bounding box center [636, 354] width 81 height 30
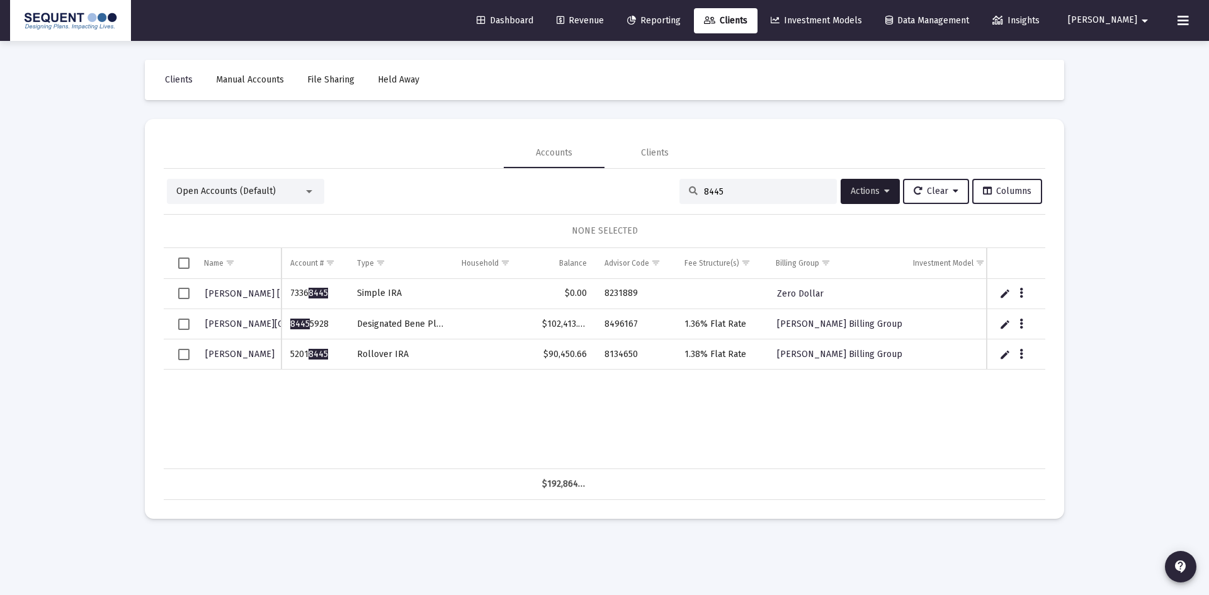
copy td "8134650"
drag, startPoint x: 706, startPoint y: 192, endPoint x: 621, endPoint y: 188, distance: 85.1
click at [621, 188] on div "Open Accounts (Default) 8445 Actions Clear Columns" at bounding box center [604, 191] width 875 height 25
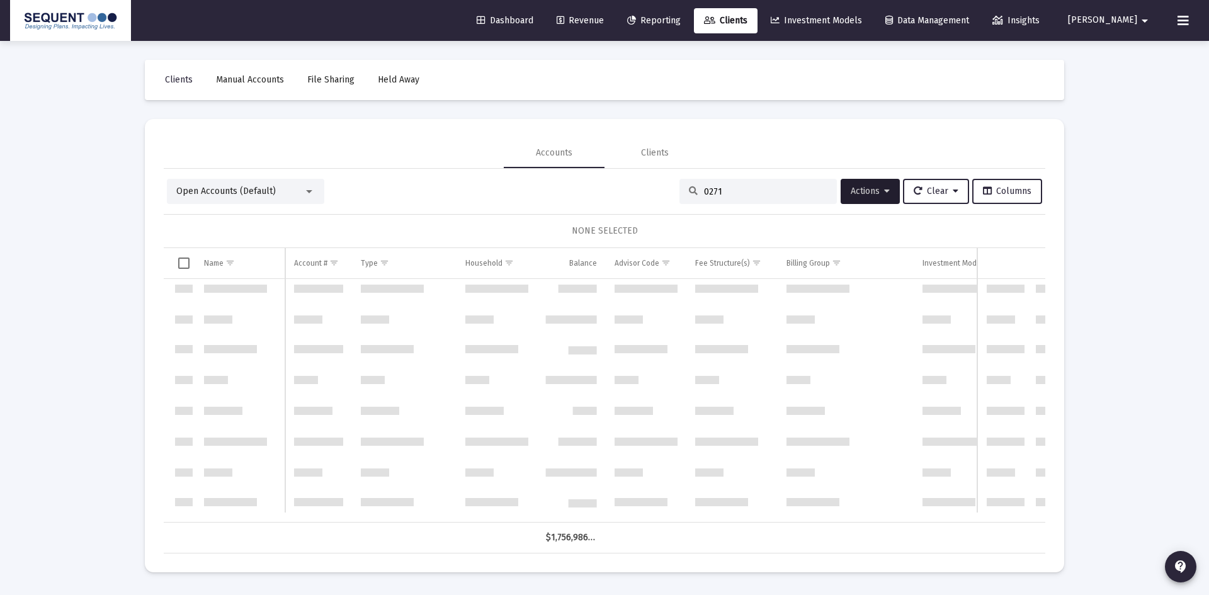
scroll to position [582, 0]
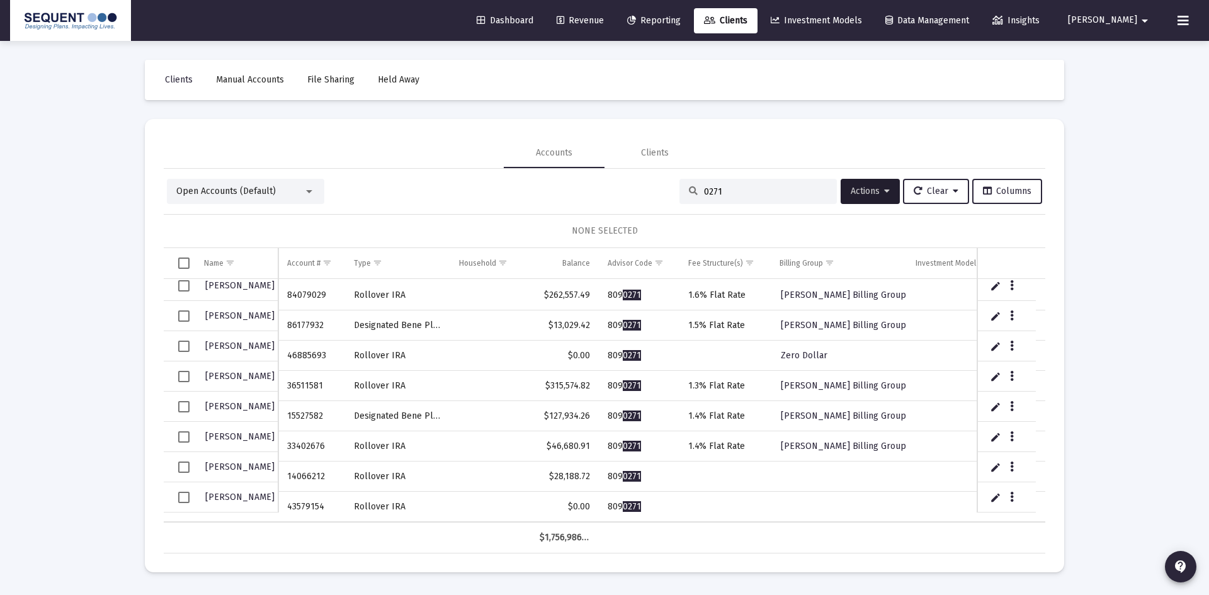
drag, startPoint x: 733, startPoint y: 188, endPoint x: 650, endPoint y: 194, distance: 82.7
click at [651, 192] on div "Open Accounts (Default) 0271 Actions Clear Columns" at bounding box center [604, 191] width 875 height 25
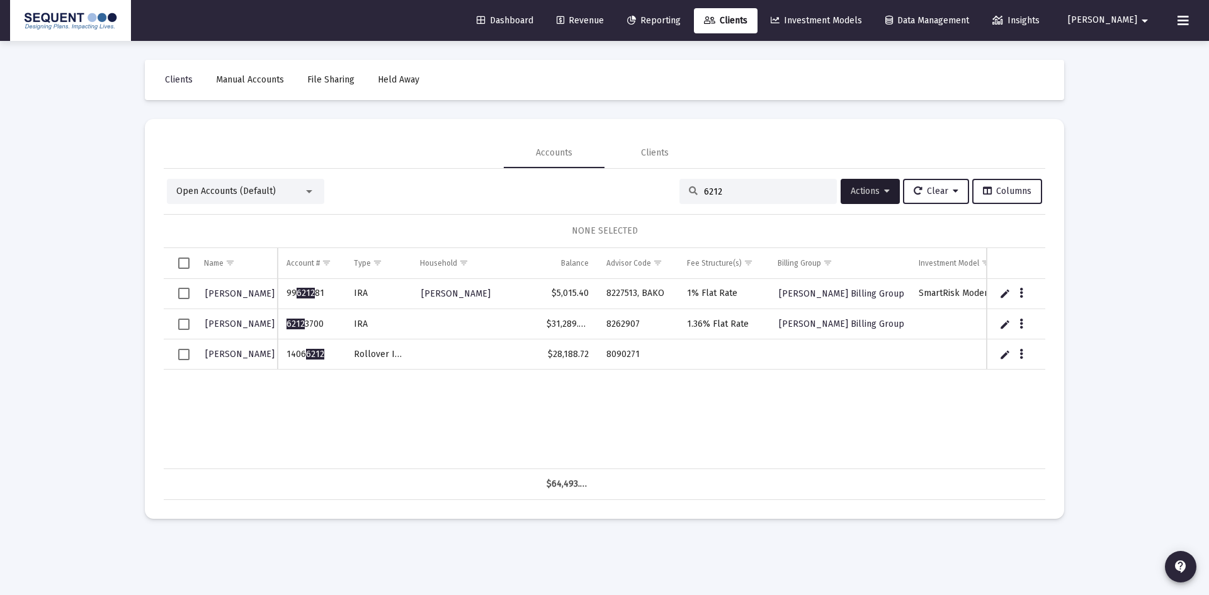
type input "6212"
drag, startPoint x: 320, startPoint y: 351, endPoint x: 286, endPoint y: 351, distance: 34.0
click at [286, 351] on td "1406 6212" at bounding box center [311, 354] width 67 height 30
copy td "1406 6212"
drag, startPoint x: 354, startPoint y: 394, endPoint x: 421, endPoint y: 394, distance: 67.4
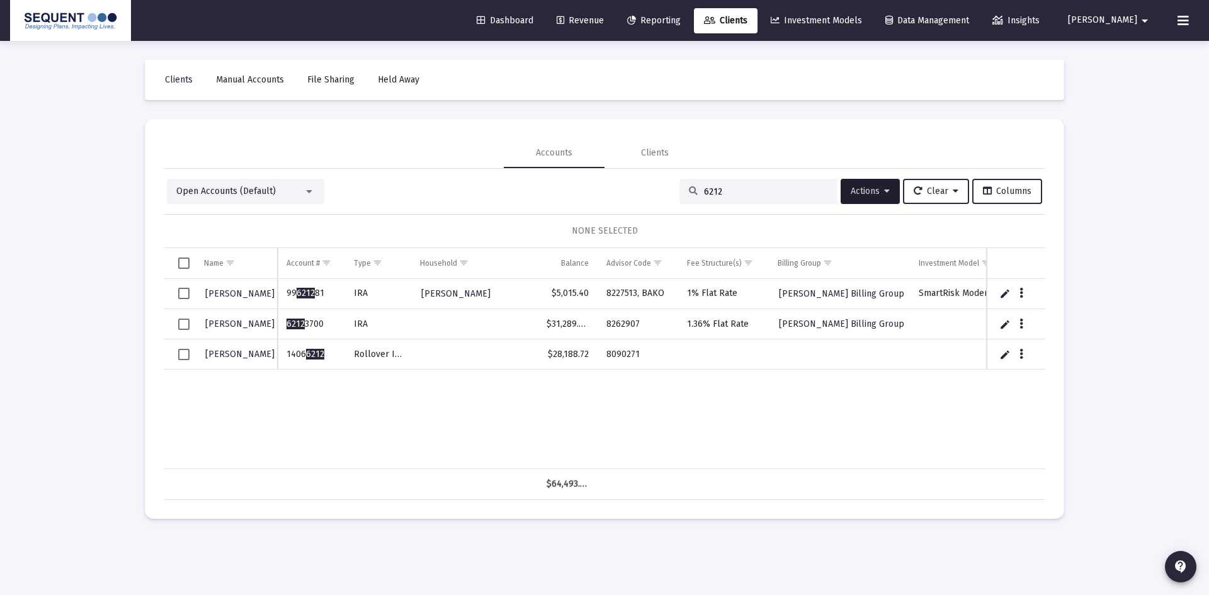
click at [354, 394] on div "[PERSON_NAME] 99 6212 81 [PERSON_NAME], [PERSON_NAME] $5,015.40 8227513, BAKO 1…" at bounding box center [631, 374] width 934 height 190
drag, startPoint x: 640, startPoint y: 352, endPoint x: 606, endPoint y: 356, distance: 34.8
click at [603, 354] on td "8090271" at bounding box center [638, 354] width 81 height 30
copy td "8090271"
click at [1016, 358] on div "Data grid" at bounding box center [1022, 353] width 16 height 11
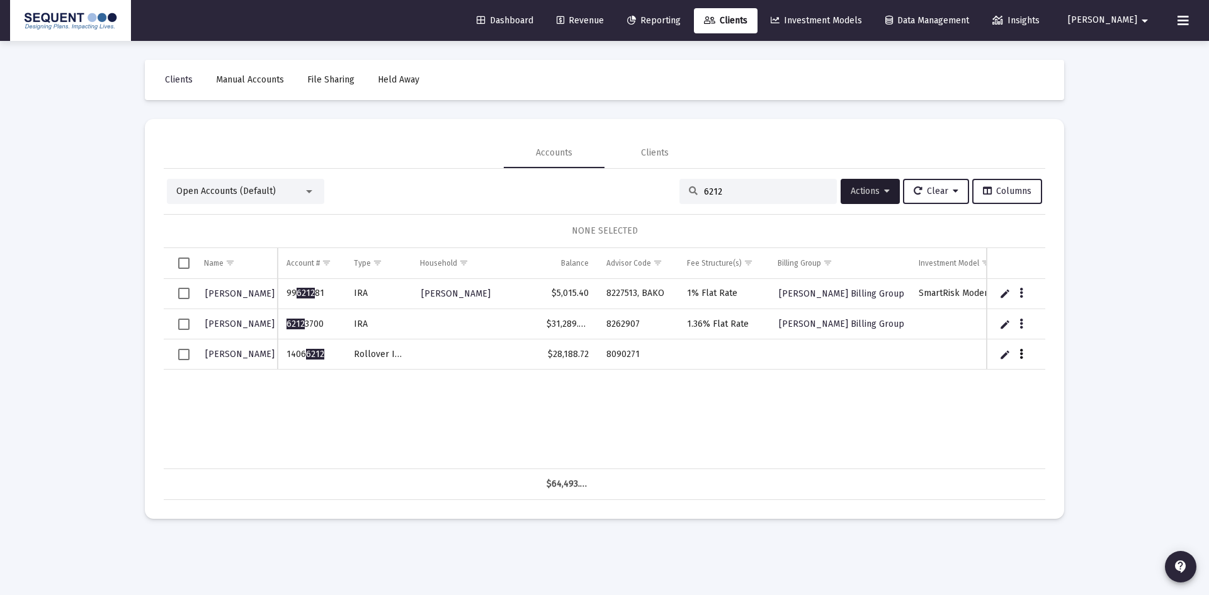
click at [1021, 356] on icon "Data grid" at bounding box center [1021, 354] width 4 height 15
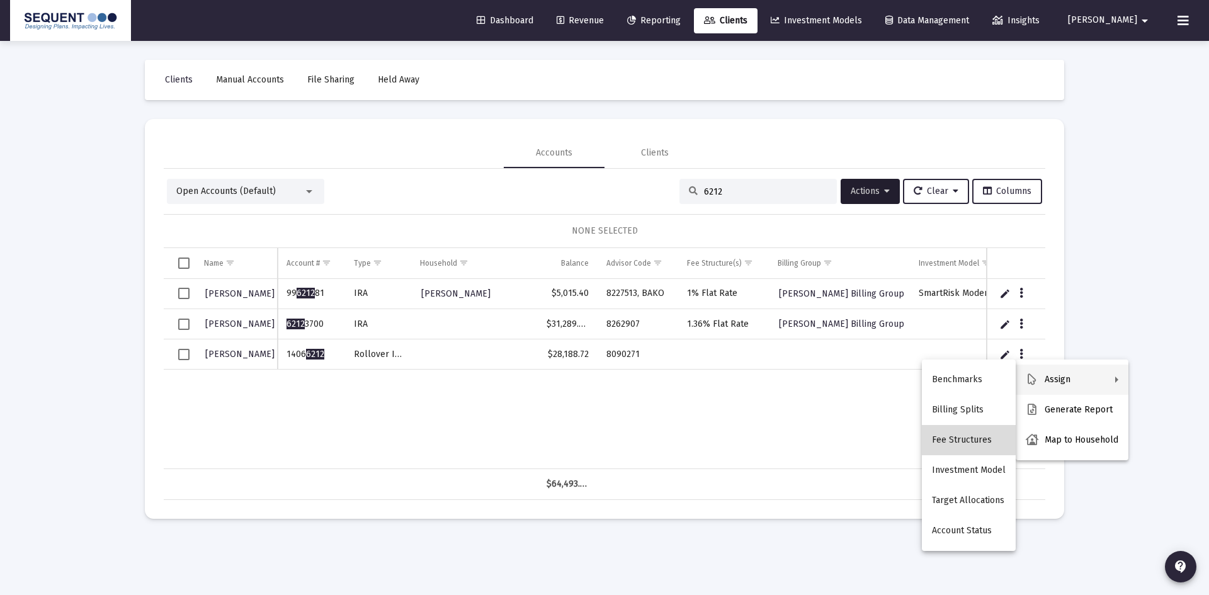
click at [970, 436] on button "Fee Structures" at bounding box center [969, 440] width 94 height 30
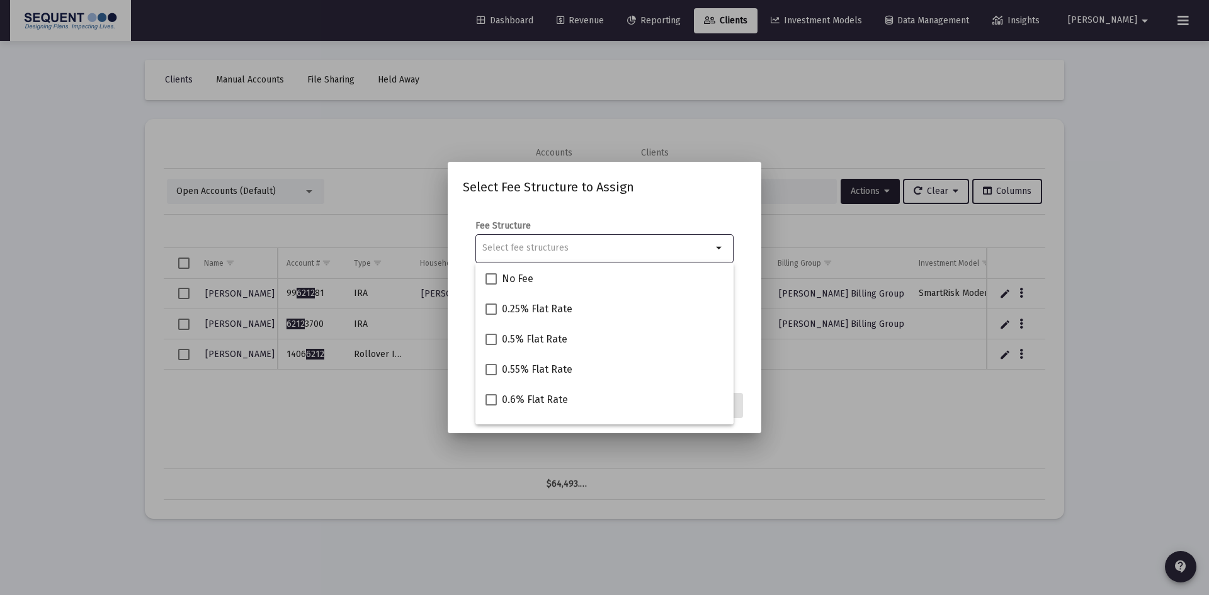
click at [593, 247] on input "Selection" at bounding box center [597, 248] width 230 height 10
type input "1.3"
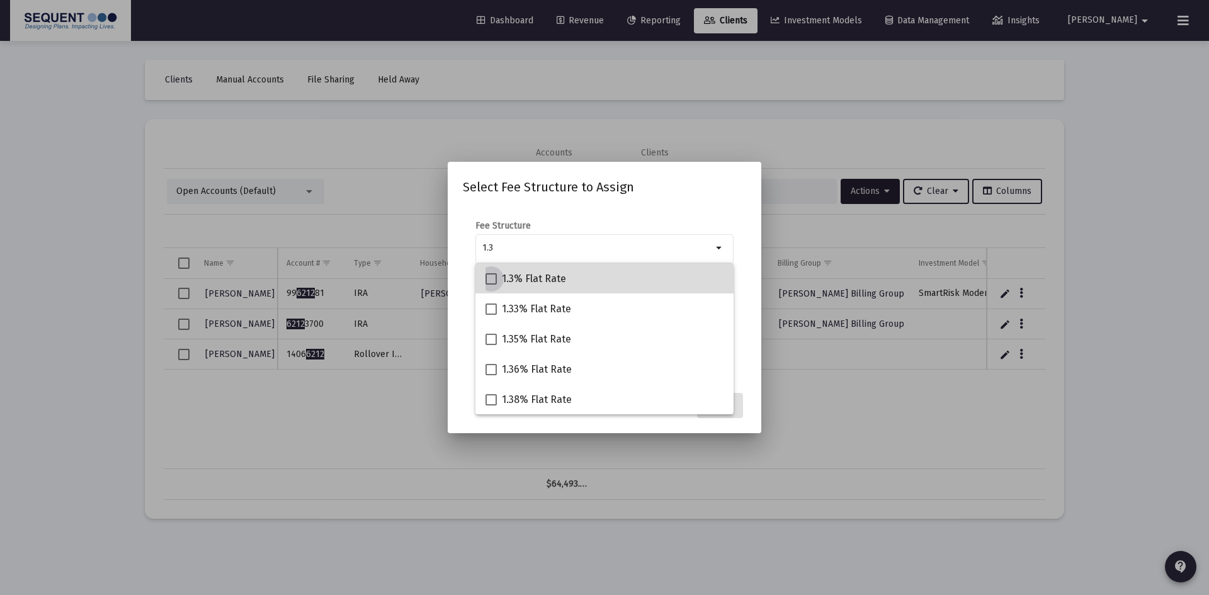
click at [561, 285] on span "1.3% Flat Rate" at bounding box center [534, 278] width 64 height 15
click at [491, 285] on input "1.3% Flat Rate" at bounding box center [491, 285] width 1 height 1
checkbox input "true"
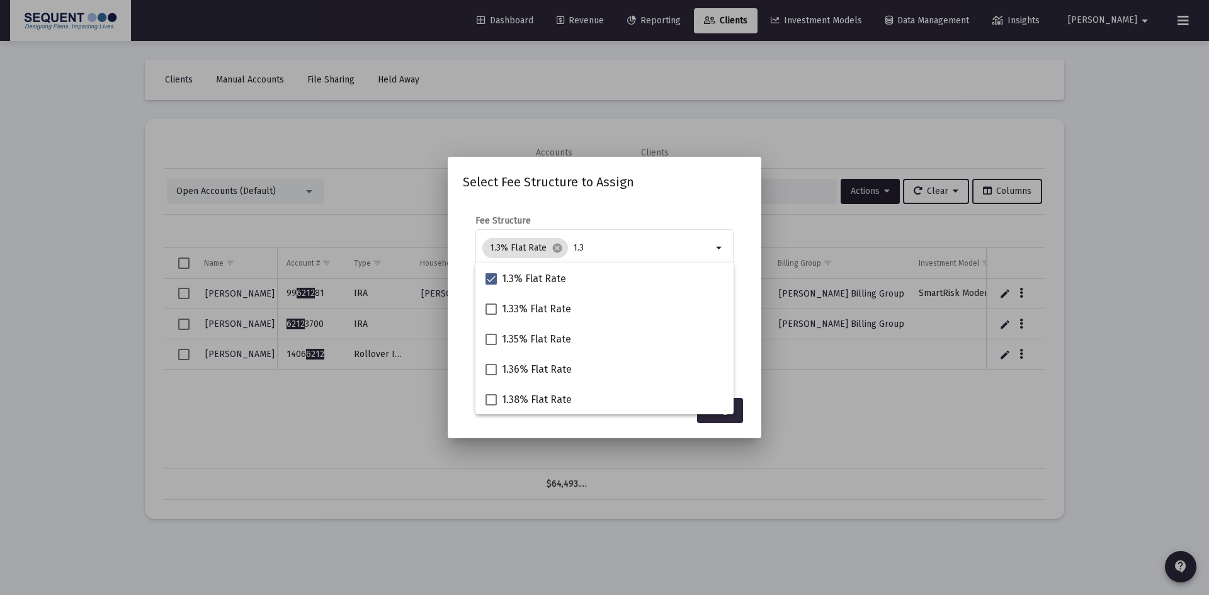
click at [684, 208] on mat-dialog-content "Fee Structure 1.3% Flat Rate cancel 1.3 arrow_drop_down Notes You are assigning…" at bounding box center [605, 296] width 314 height 188
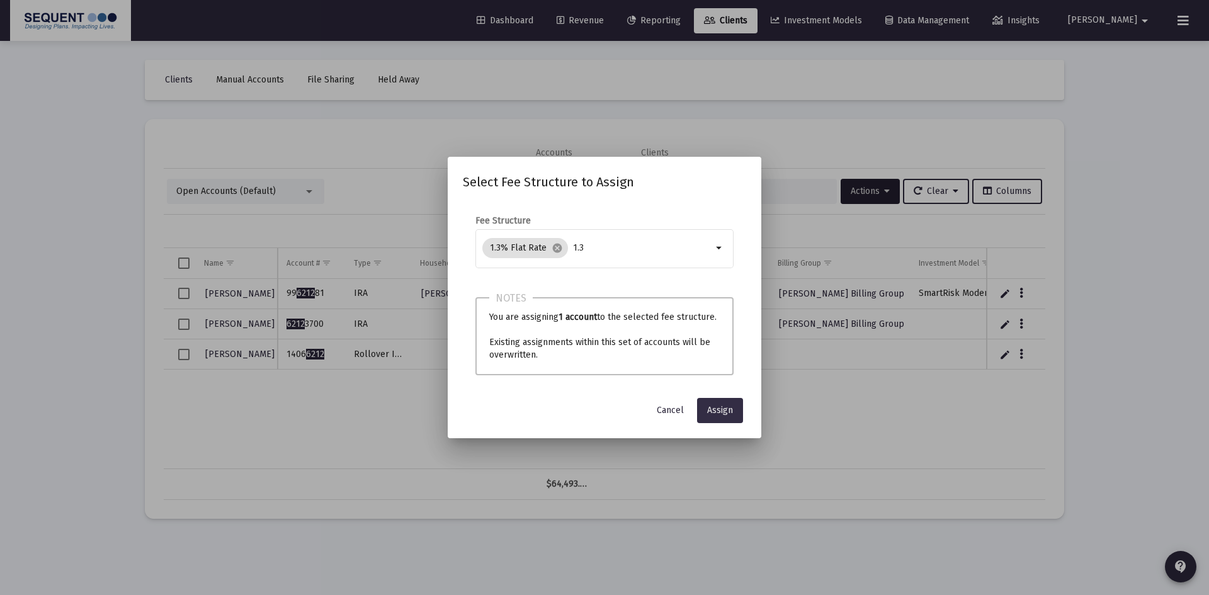
click at [717, 406] on span "Assign" at bounding box center [720, 410] width 26 height 11
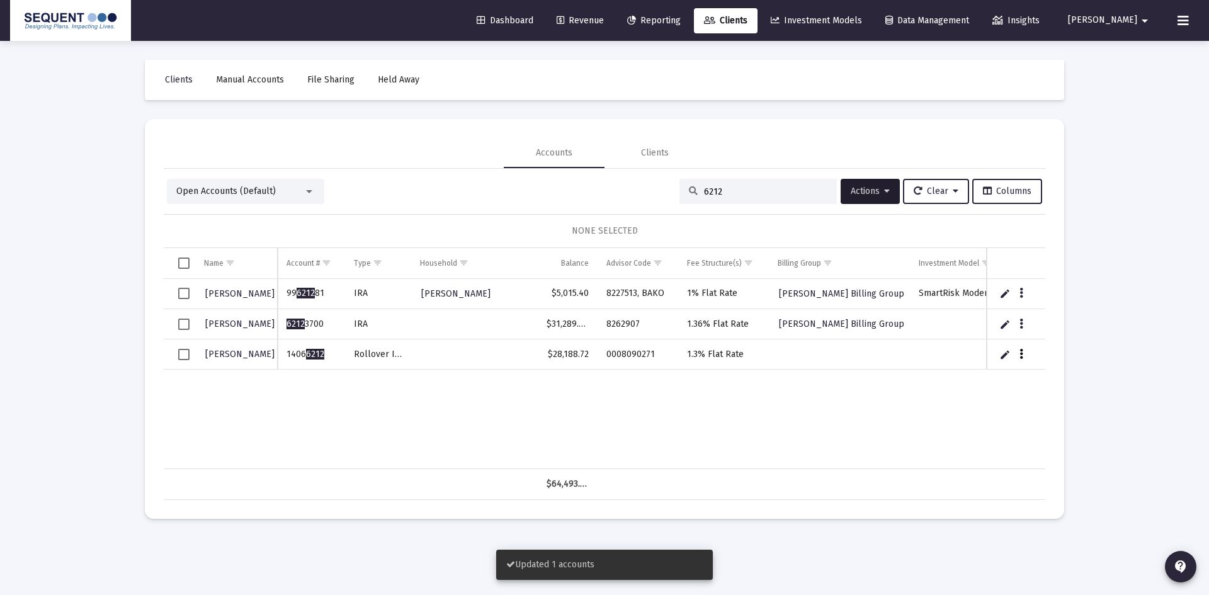
click at [1018, 354] on button "Data grid" at bounding box center [1021, 353] width 11 height 11
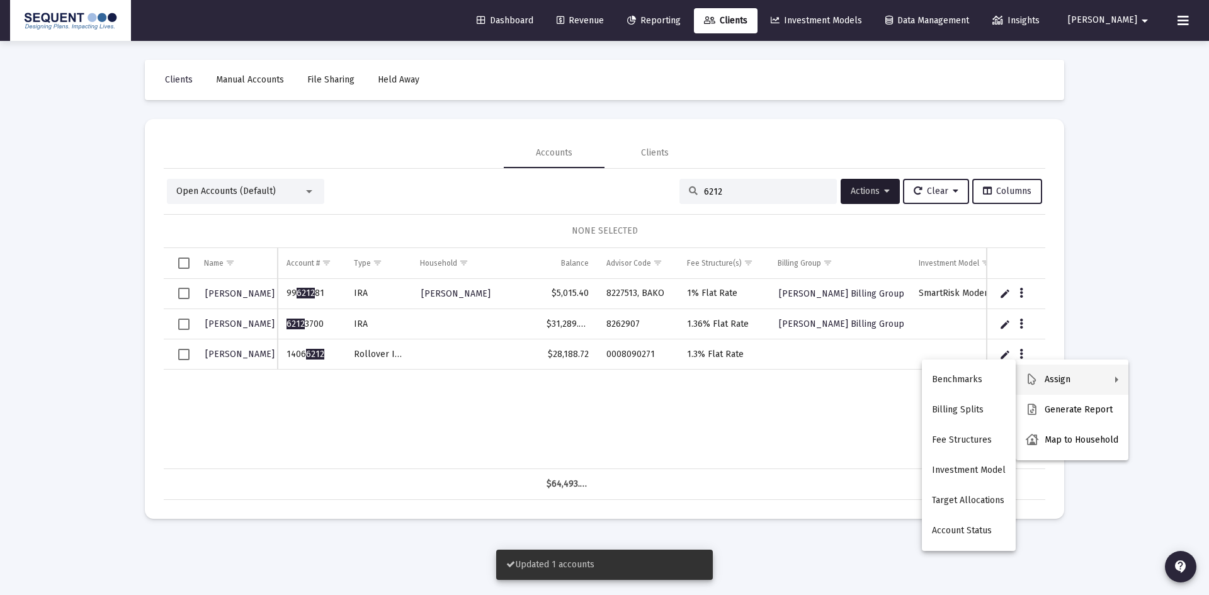
click at [771, 411] on div at bounding box center [604, 297] width 1209 height 595
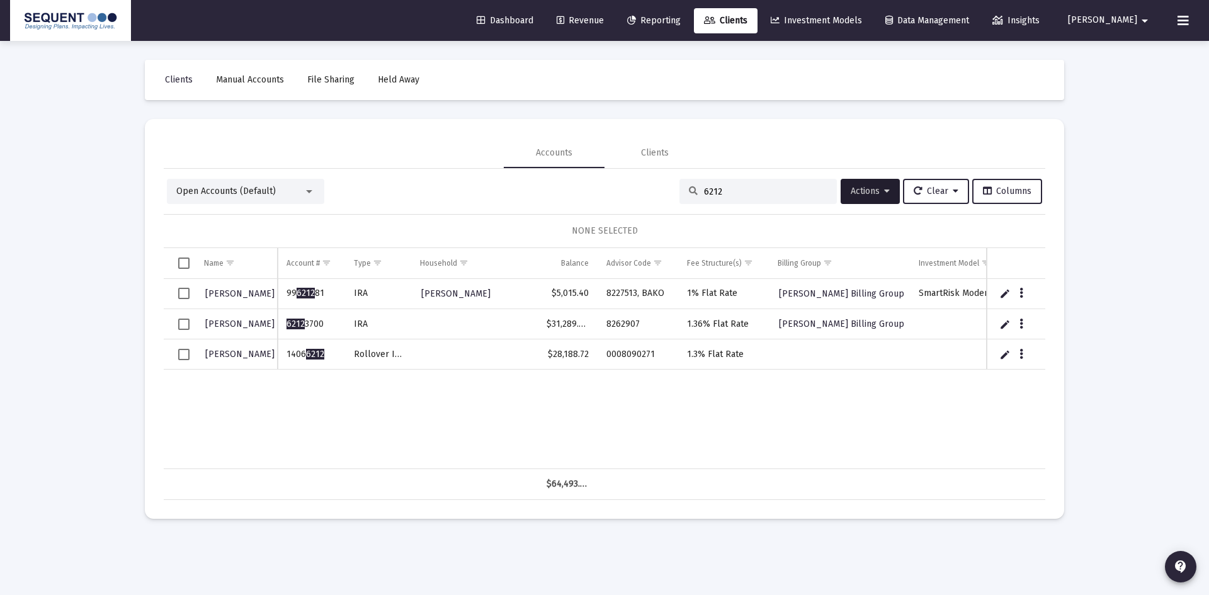
click at [182, 353] on span "Select row" at bounding box center [183, 354] width 11 height 11
click at [860, 198] on button "Actions" at bounding box center [870, 191] width 59 height 25
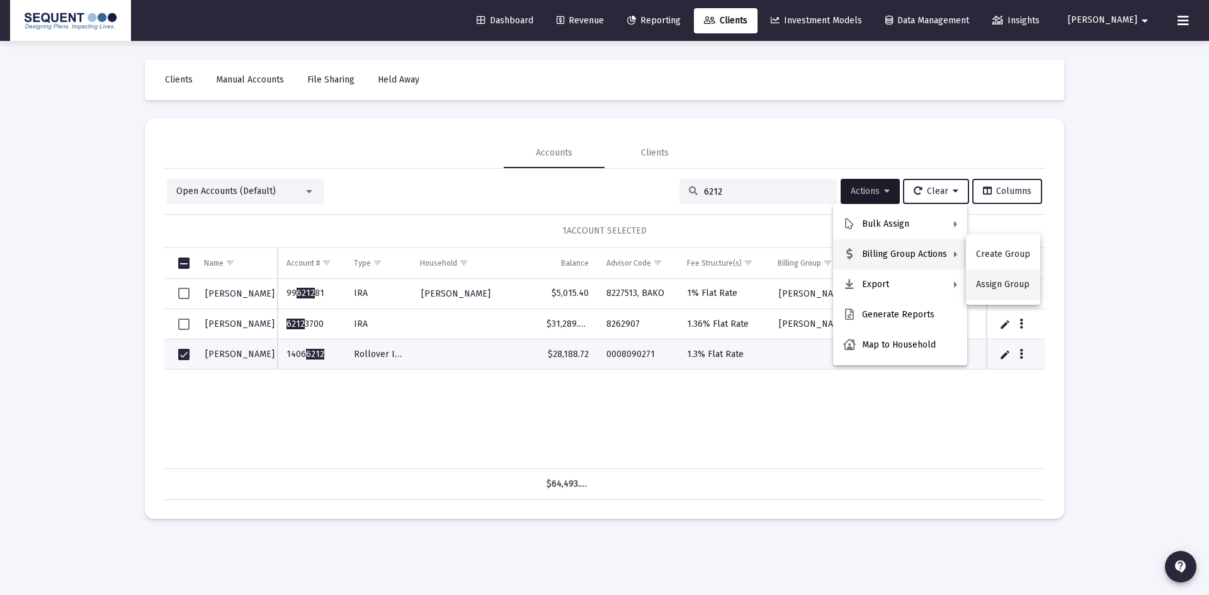
click at [1001, 283] on button "Assign Group" at bounding box center [1003, 284] width 74 height 30
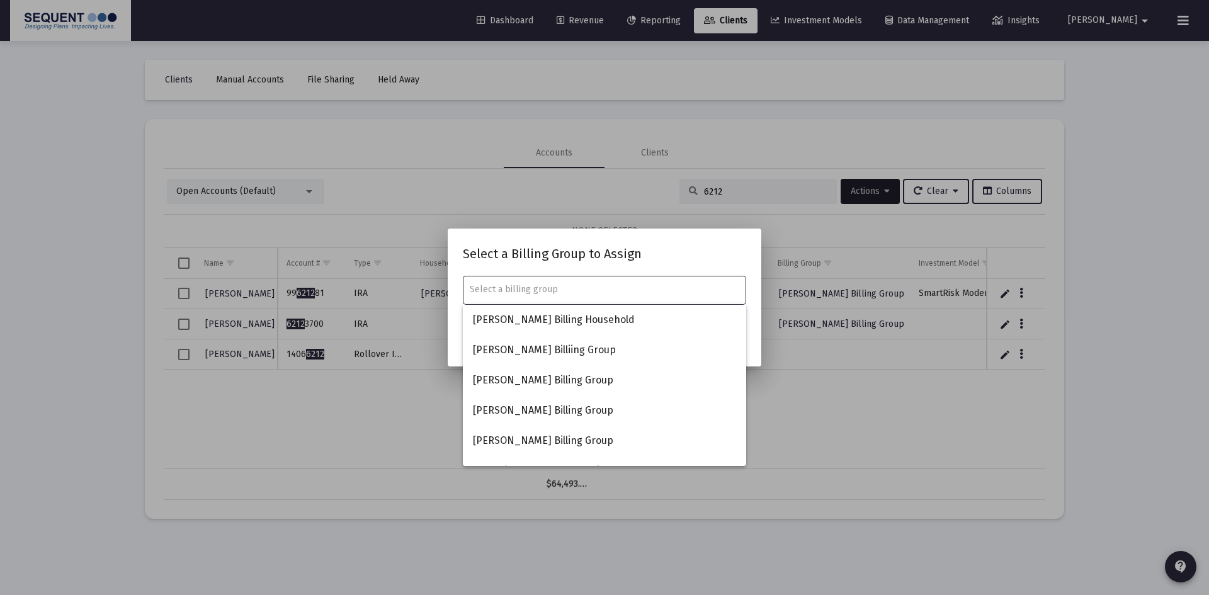
click at [532, 287] on input "text" at bounding box center [605, 290] width 270 height 10
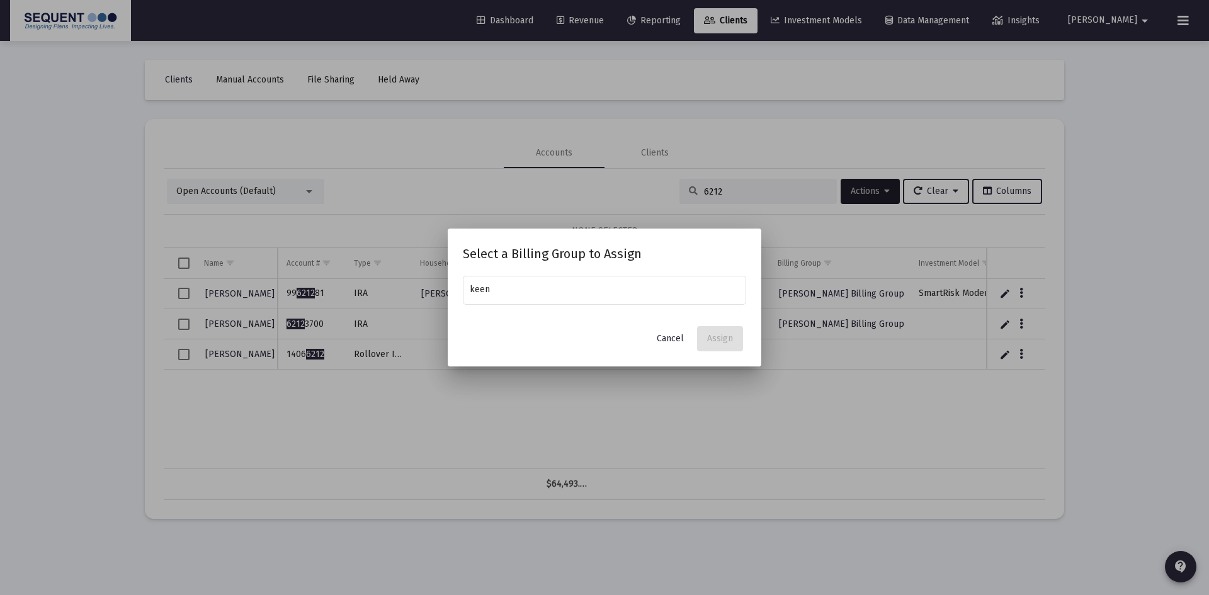
drag, startPoint x: 504, startPoint y: 295, endPoint x: 457, endPoint y: 297, distance: 46.6
click at [458, 296] on mat-dialog-content "keen" at bounding box center [605, 296] width 314 height 45
click at [503, 286] on input "keen" at bounding box center [605, 290] width 270 height 10
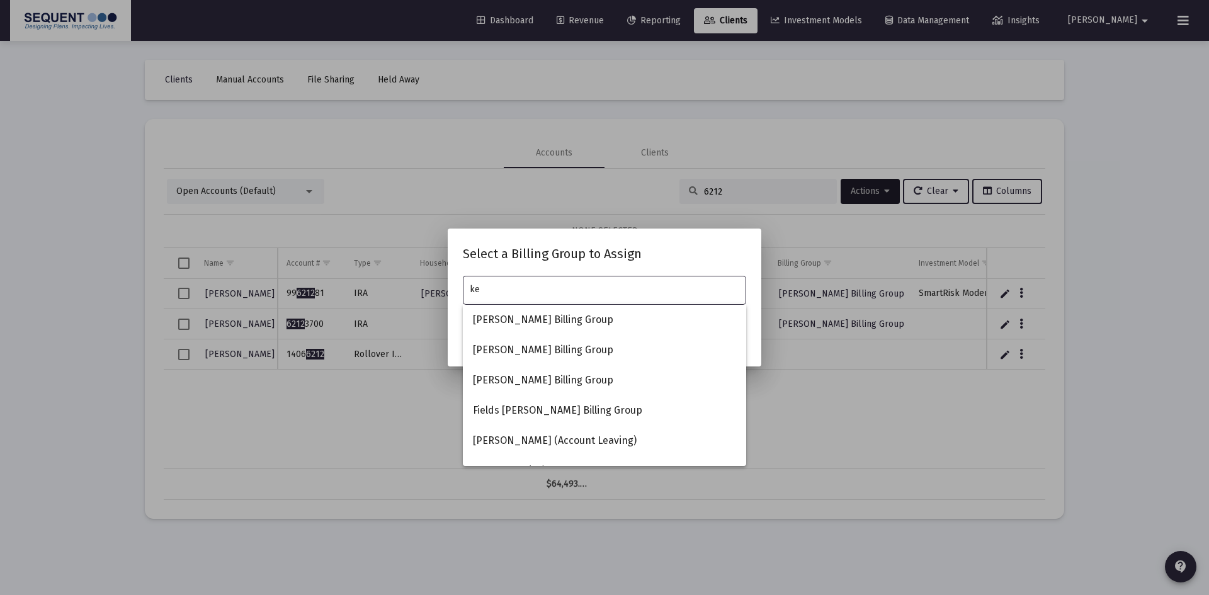
type input "k"
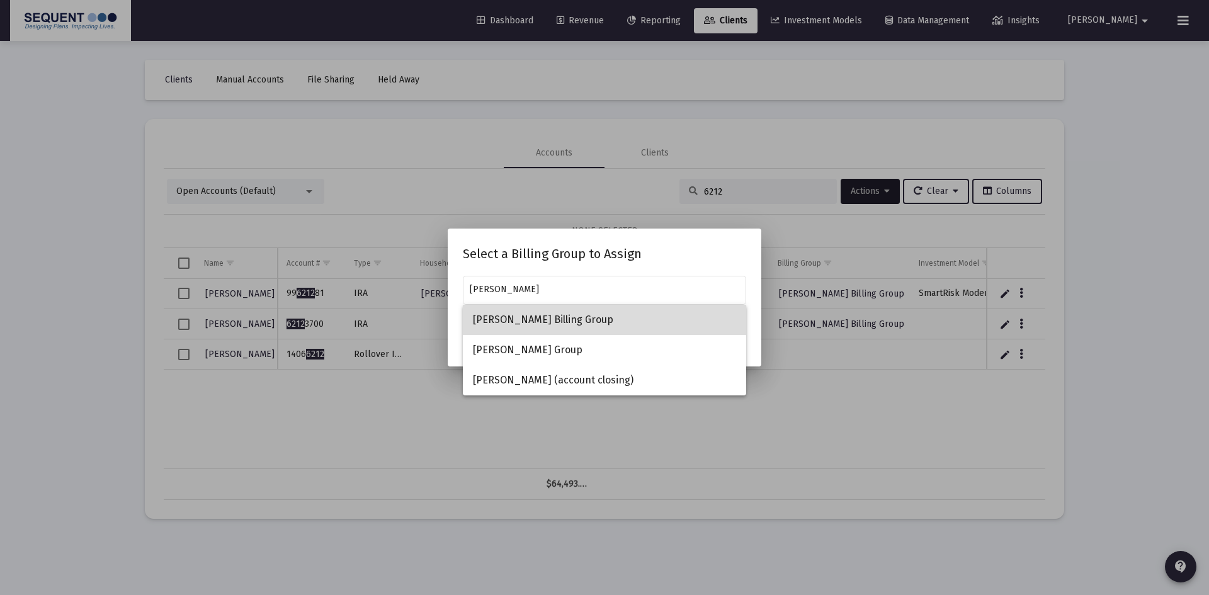
click at [536, 327] on span "[PERSON_NAME] Billing Group" at bounding box center [604, 320] width 263 height 30
type input "[PERSON_NAME] Billing Group"
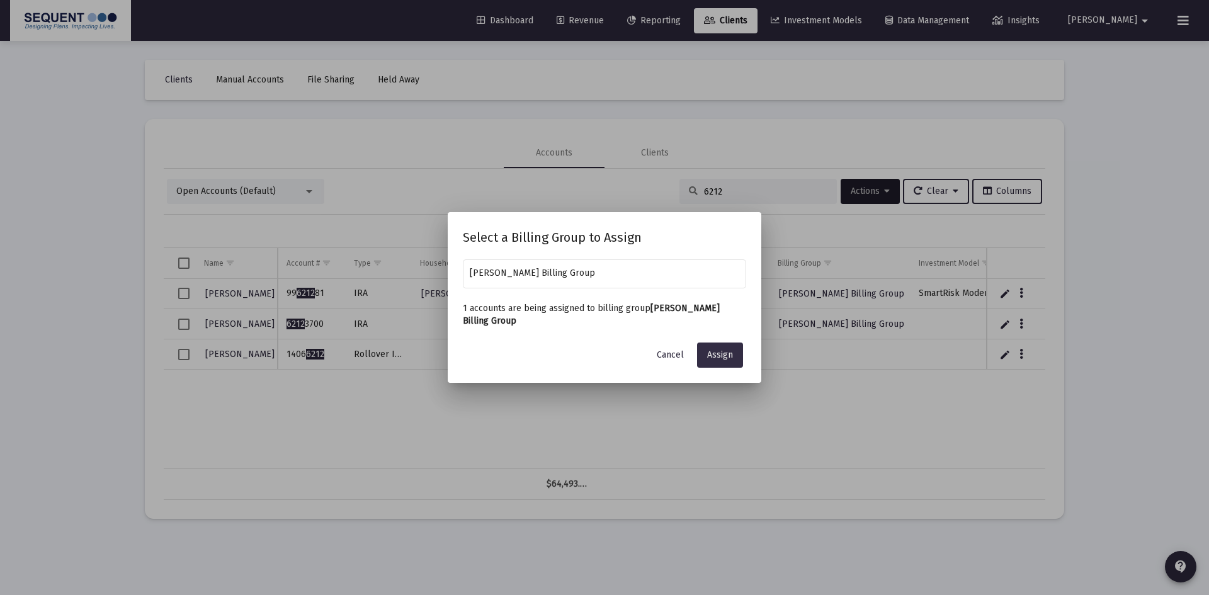
click at [725, 359] on span "Assign" at bounding box center [720, 354] width 26 height 11
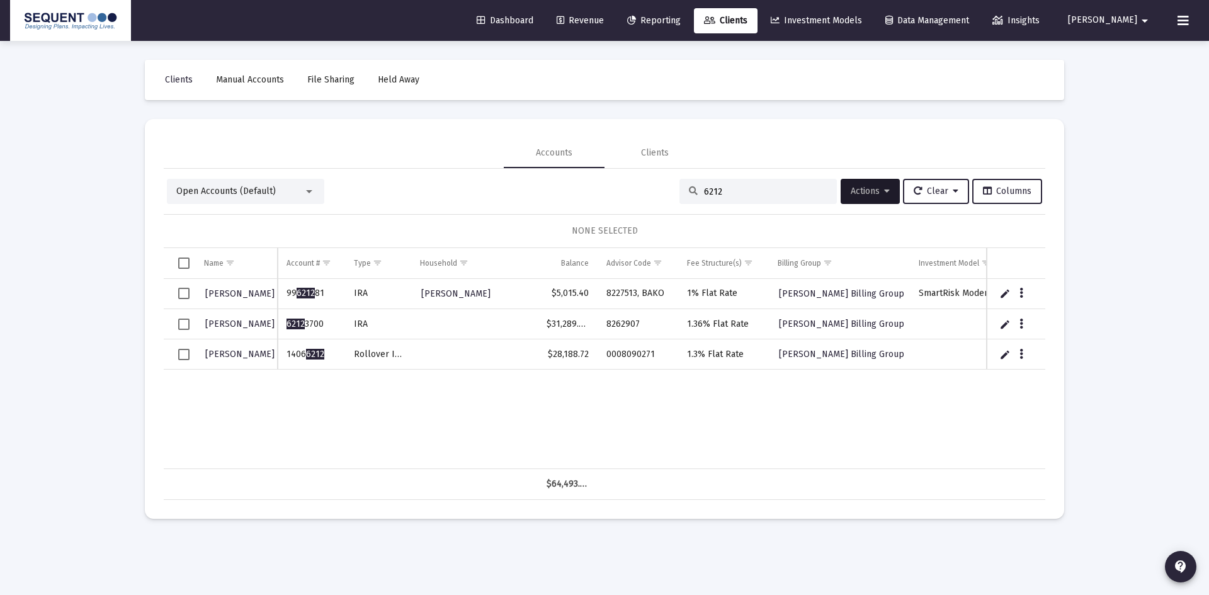
click at [725, 191] on input "6212" at bounding box center [765, 191] width 123 height 11
drag, startPoint x: 671, startPoint y: 193, endPoint x: 661, endPoint y: 191, distance: 10.9
click at [661, 191] on div "Open Accounts (Default) 6212 Actions Clear Columns" at bounding box center [604, 191] width 875 height 25
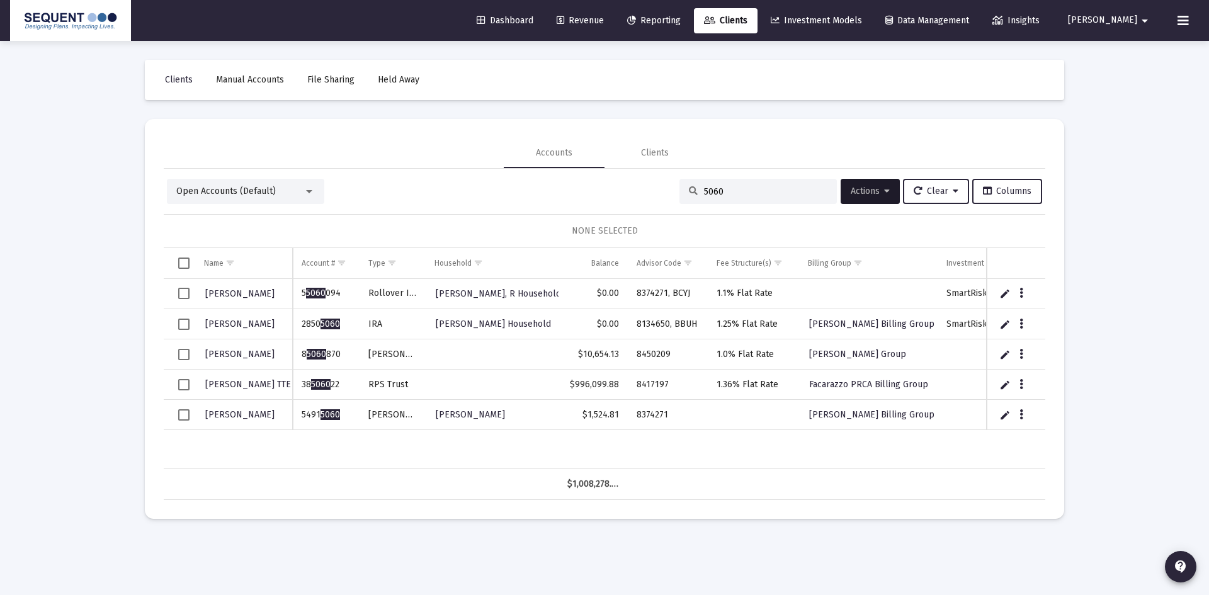
type input "5060"
drag, startPoint x: 334, startPoint y: 416, endPoint x: 303, endPoint y: 417, distance: 31.5
click at [303, 417] on td "5491 5060" at bounding box center [326, 415] width 67 height 30
copy td "5491 5060"
click at [355, 444] on div "[PERSON_NAME], R 5 5060 094 Rollover [PERSON_NAME], R Household $0.00 8374271, …" at bounding box center [651, 374] width 975 height 190
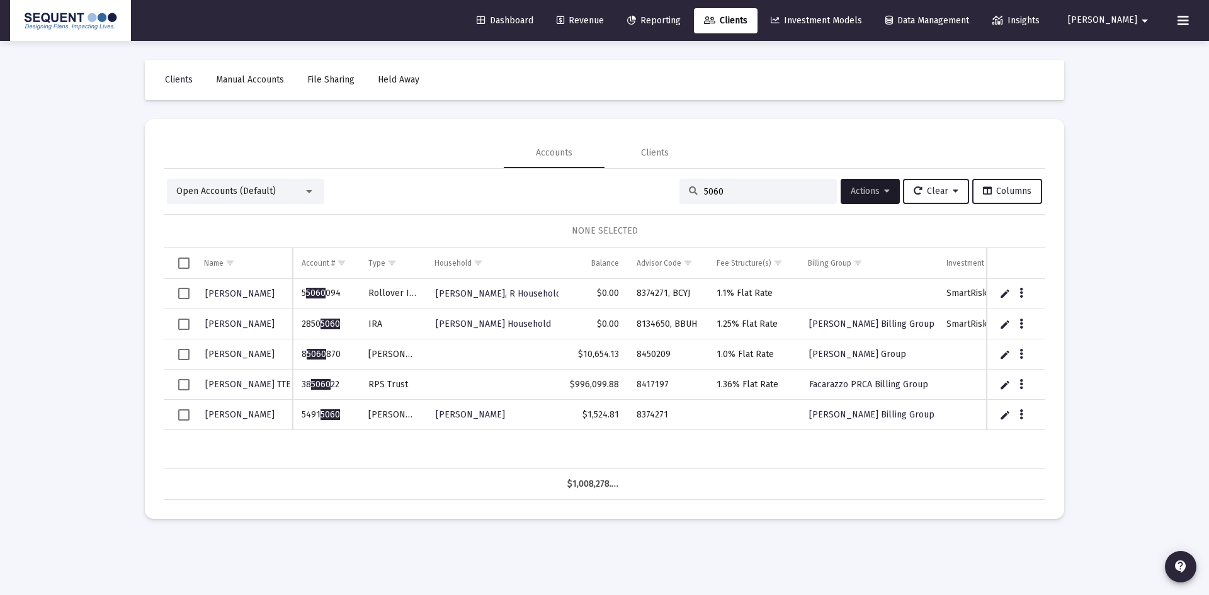
click at [443, 443] on div "[PERSON_NAME], R 5 5060 094 Rollover [PERSON_NAME], R Household $0.00 8374271, …" at bounding box center [651, 374] width 975 height 190
drag, startPoint x: 684, startPoint y: 414, endPoint x: 622, endPoint y: 418, distance: 61.8
click at [622, 418] on tr "[PERSON_NAME] 5491 5060 [PERSON_NAME] [PERSON_NAME] $1,524.81 8374271 [PERSON_N…" at bounding box center [651, 415] width 975 height 30
copy tr "8374271"
click at [1018, 414] on button "Data grid" at bounding box center [1021, 414] width 11 height 11
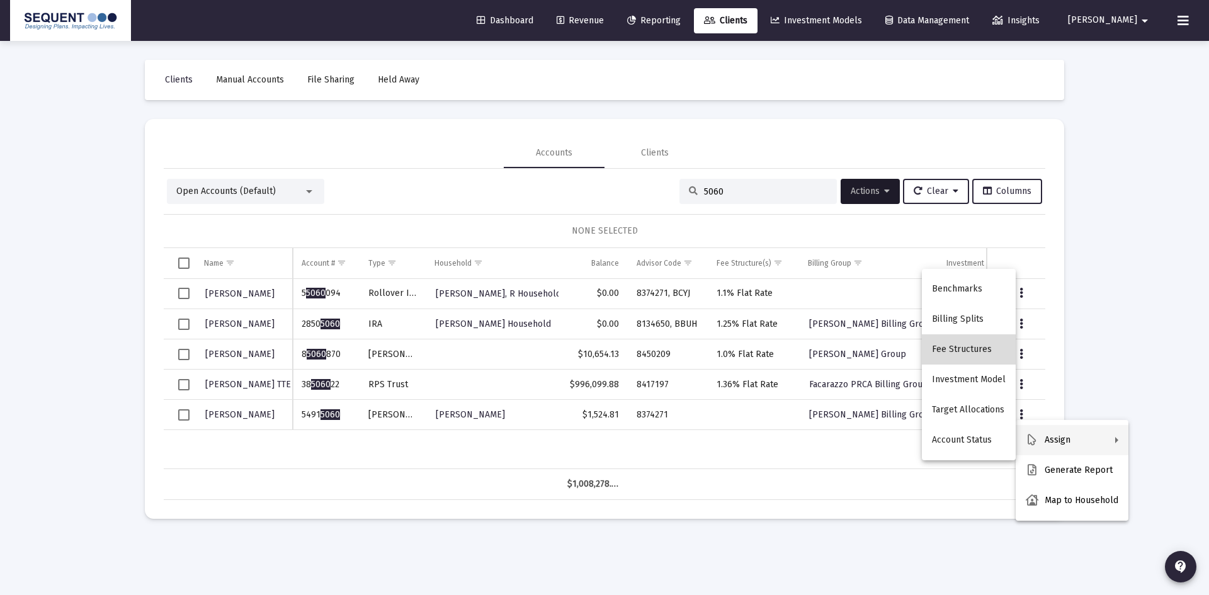
click at [982, 342] on button "Fee Structures" at bounding box center [969, 349] width 94 height 30
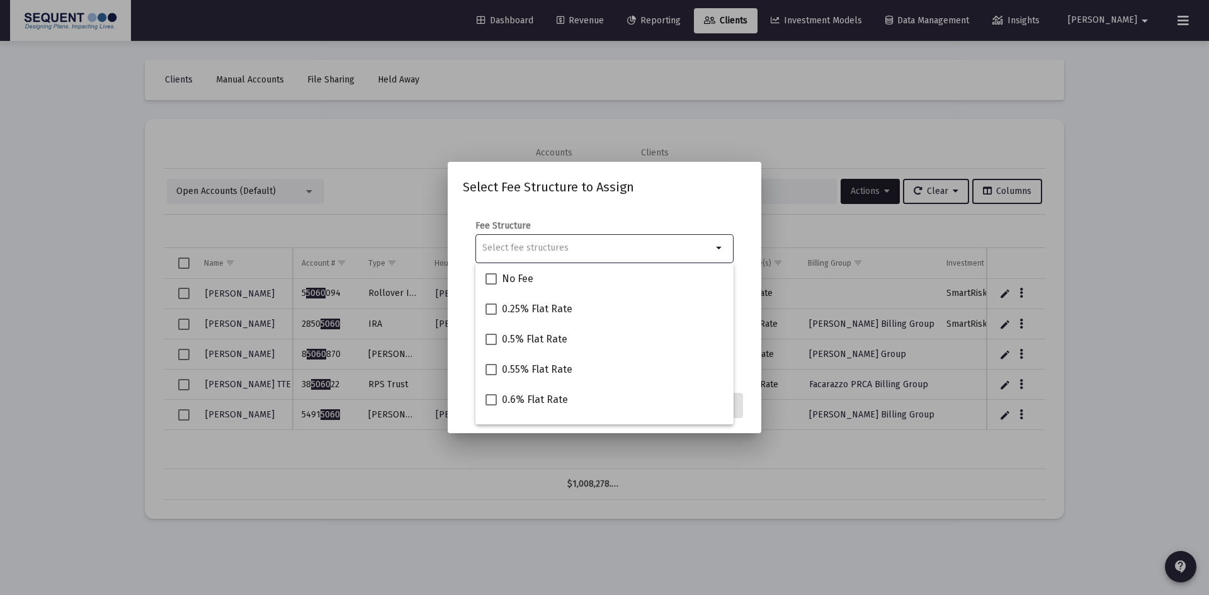
click at [509, 250] on input "Selection" at bounding box center [597, 248] width 230 height 10
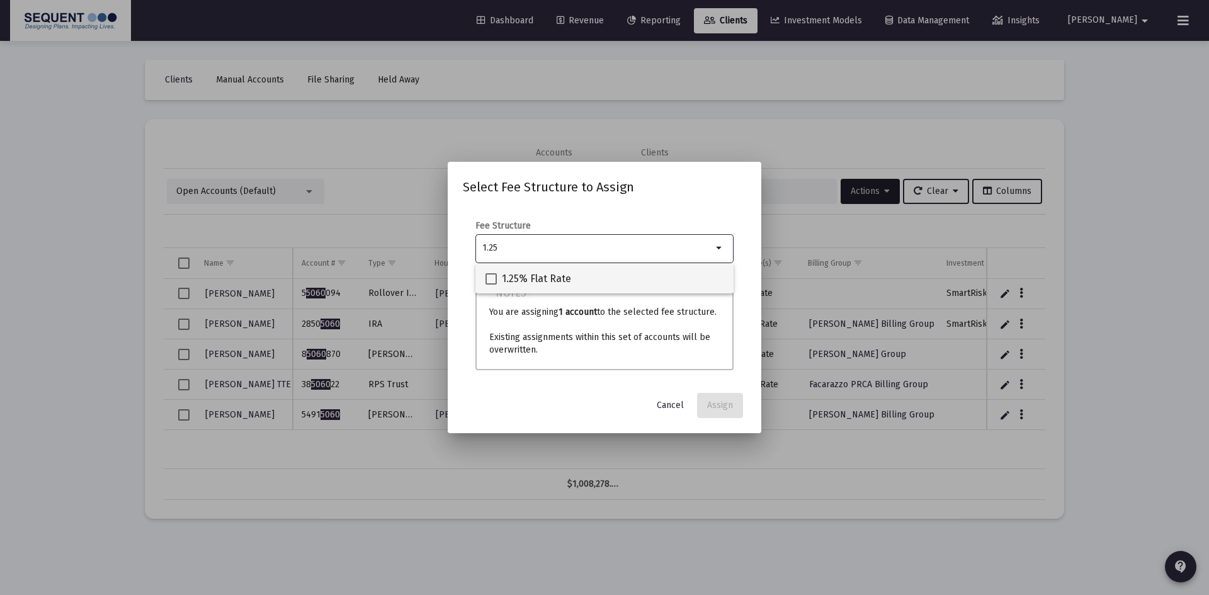
type input "1.25"
click at [509, 269] on mat-checkbox "1.25% Flat Rate" at bounding box center [528, 278] width 86 height 30
click at [494, 278] on span at bounding box center [490, 278] width 11 height 11
click at [491, 285] on input "1.25% Flat Rate" at bounding box center [491, 285] width 1 height 1
checkbox input "true"
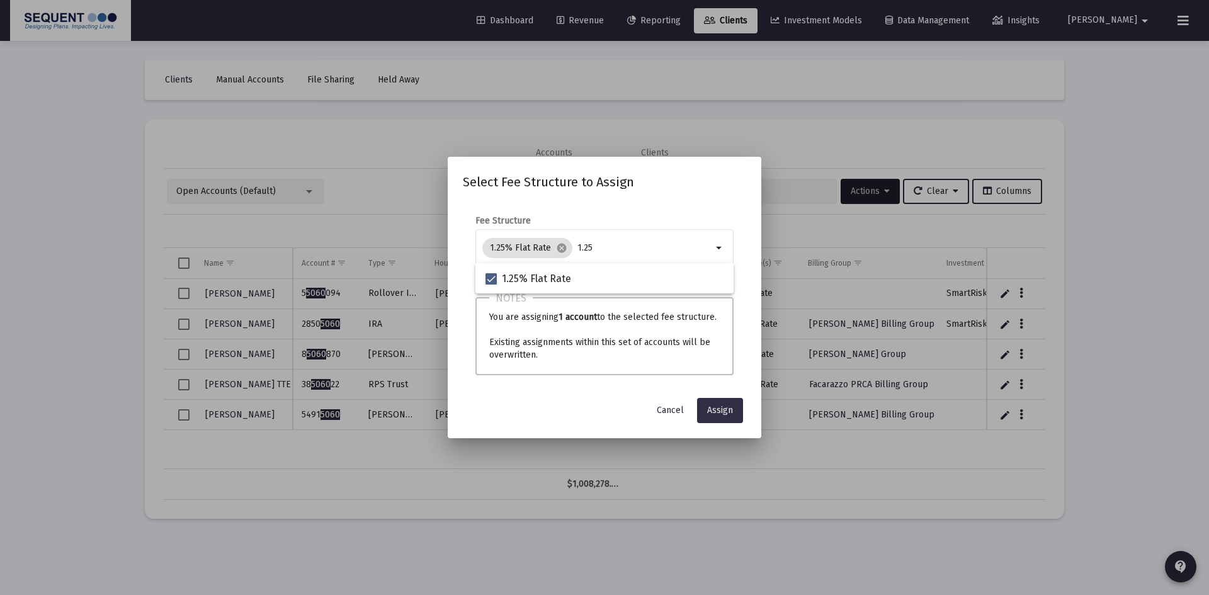
click at [733, 410] on button "Assign" at bounding box center [720, 410] width 46 height 25
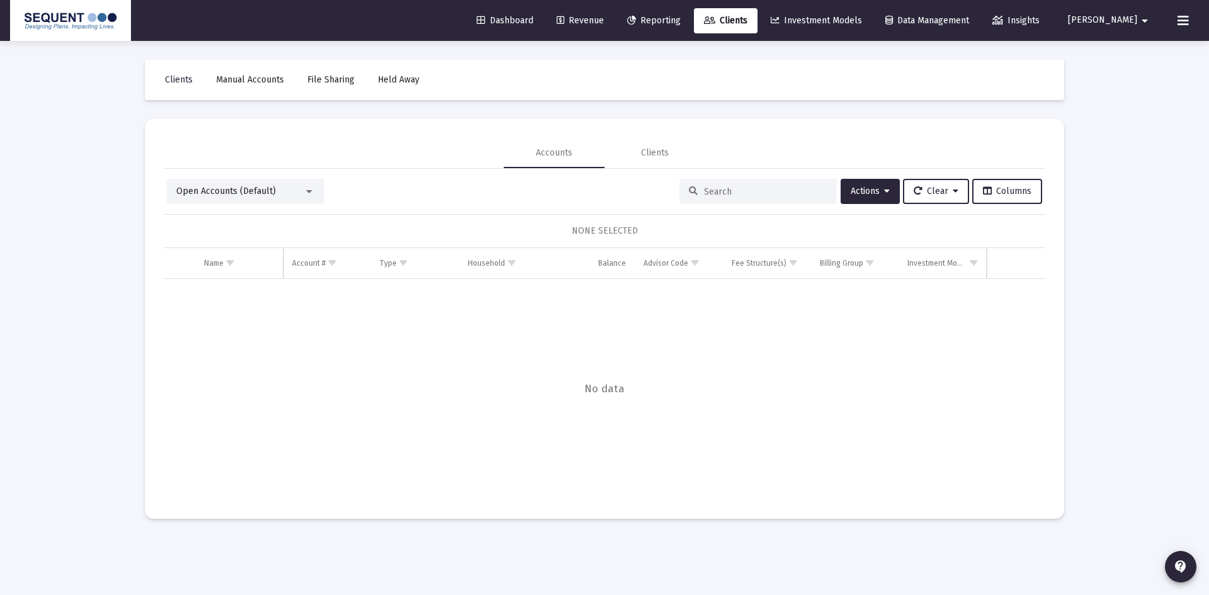
click at [741, 188] on input at bounding box center [765, 191] width 123 height 11
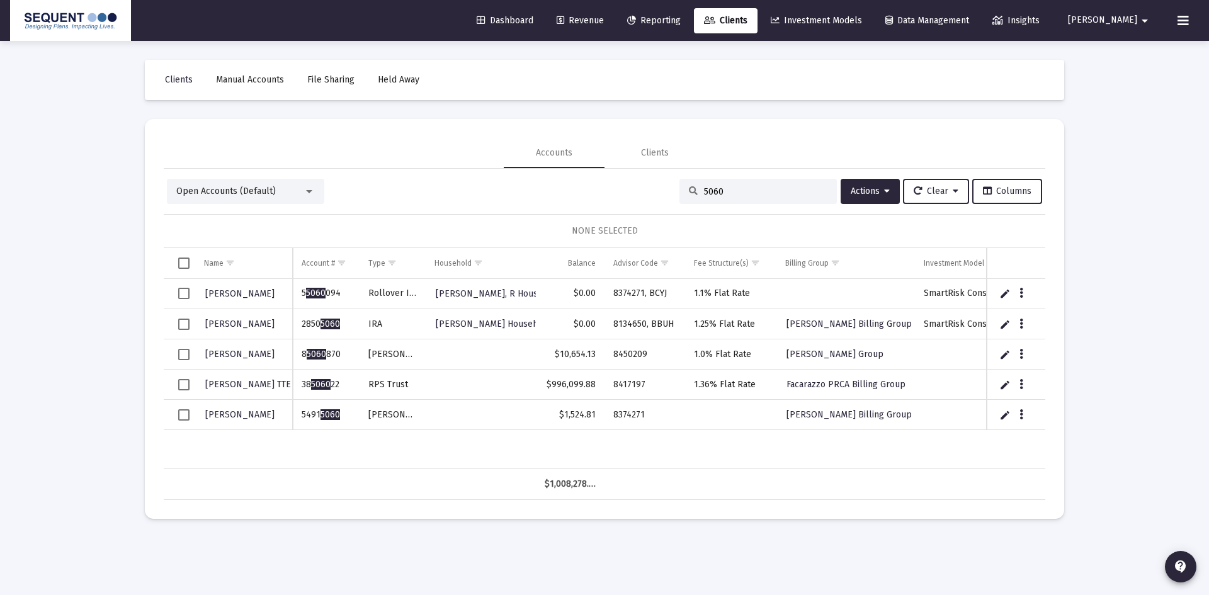
type input "5060"
click at [1024, 411] on button "Data grid" at bounding box center [1021, 414] width 11 height 11
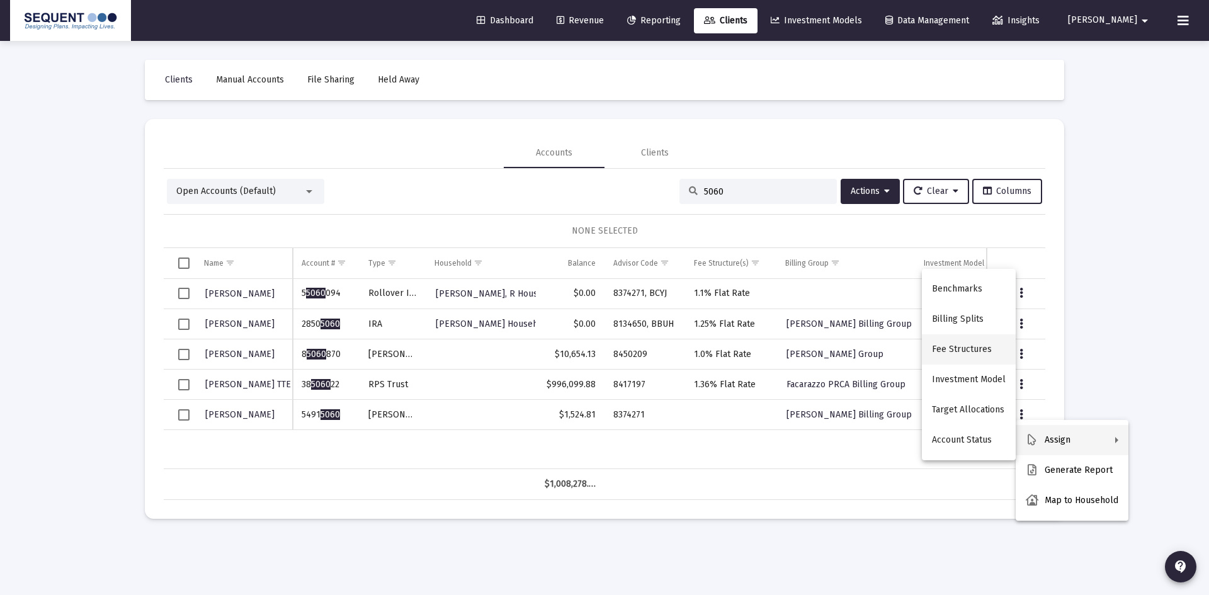
click at [984, 344] on button "Fee Structures" at bounding box center [969, 349] width 94 height 30
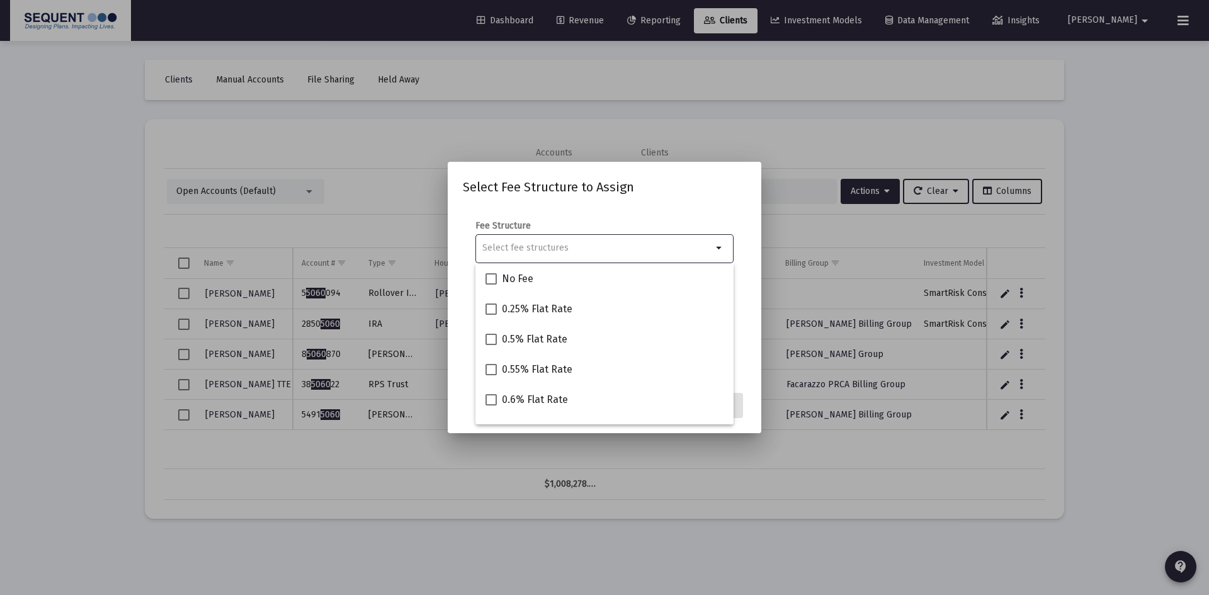
click at [599, 244] on input "Selection" at bounding box center [597, 248] width 230 height 10
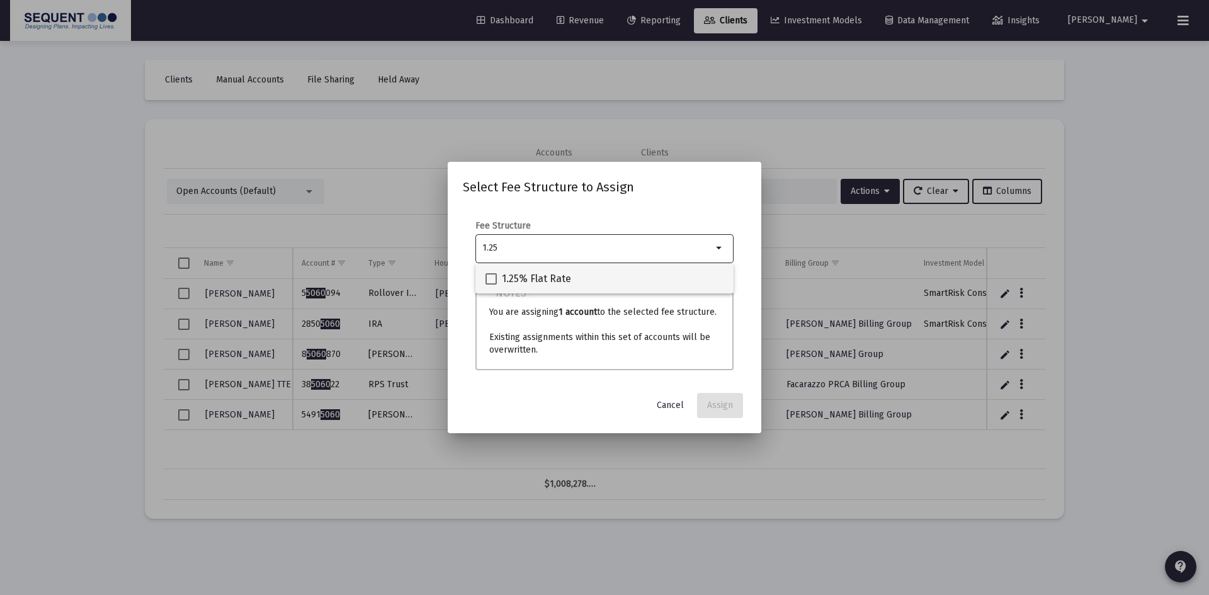
type input "1.25"
click at [506, 280] on span "1.25% Flat Rate" at bounding box center [536, 278] width 69 height 15
click at [491, 285] on input "1.25% Flat Rate" at bounding box center [491, 285] width 1 height 1
checkbox input "true"
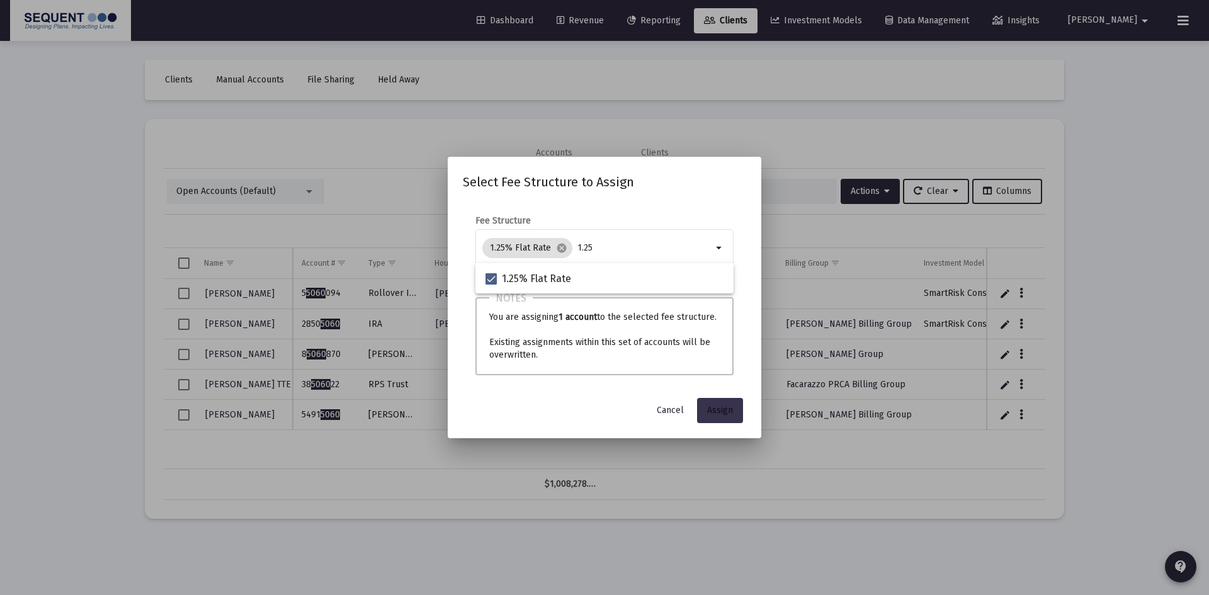
click at [711, 409] on span "Assign" at bounding box center [720, 410] width 26 height 11
